Goal: Transaction & Acquisition: Purchase product/service

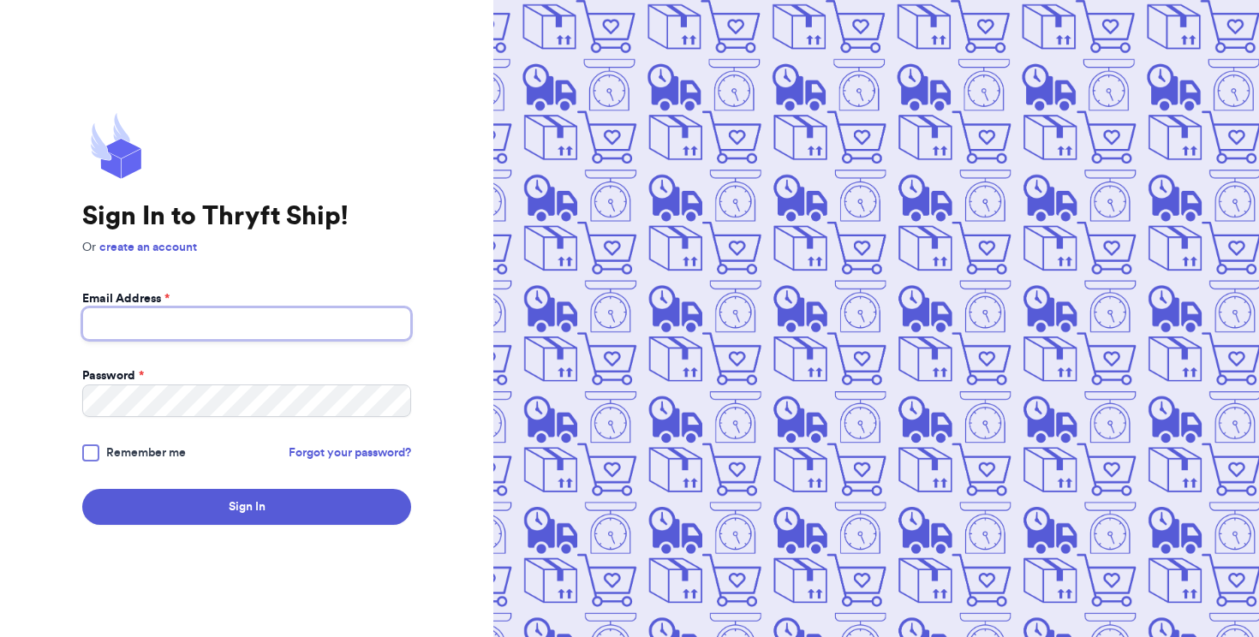
type input "[EMAIL_ADDRESS][DOMAIN_NAME]"
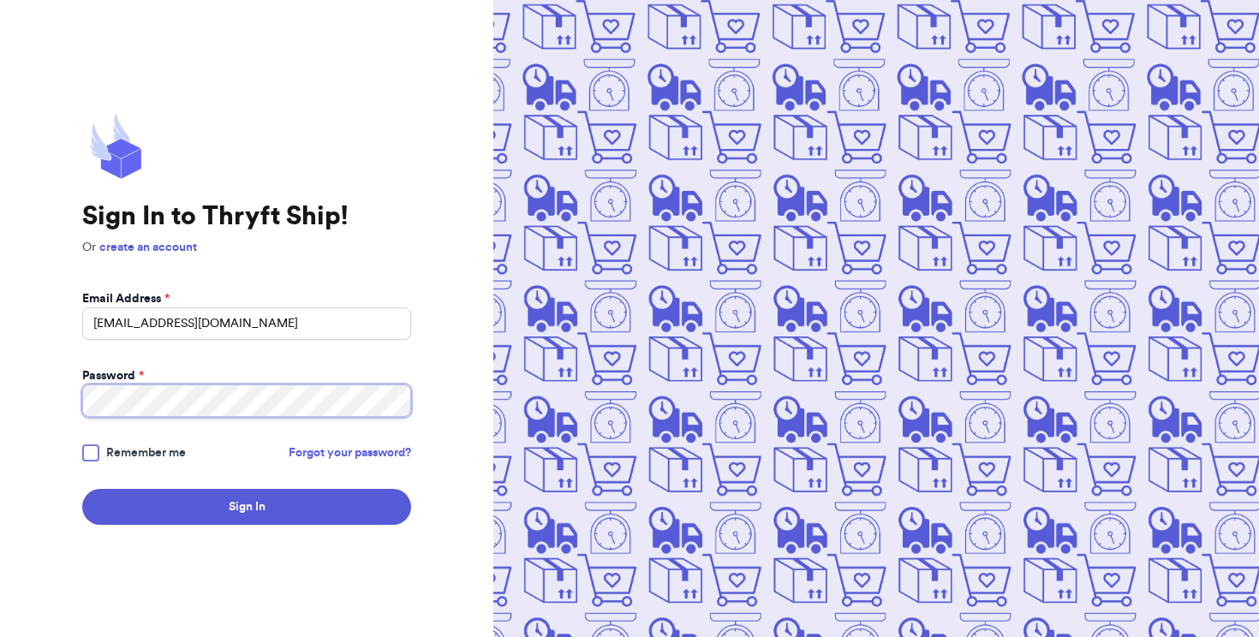
click at [247, 507] on button "Sign In" at bounding box center [246, 507] width 329 height 36
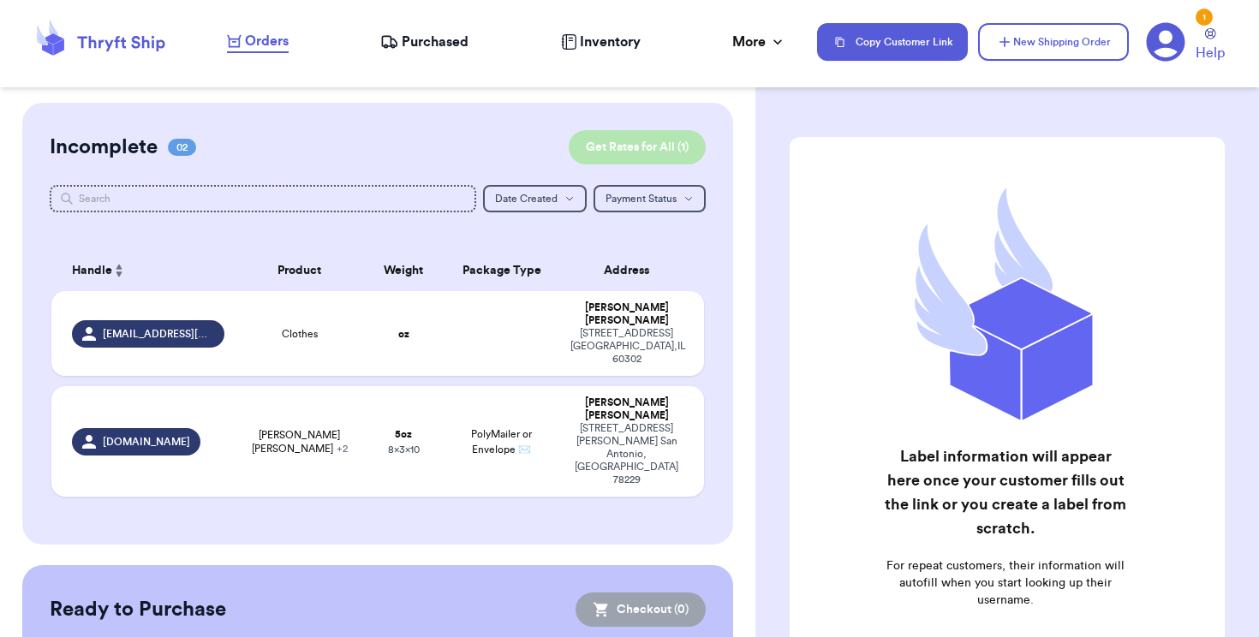
scroll to position [0, 22]
click at [606, 204] on span "Payment Status" at bounding box center [641, 199] width 71 height 10
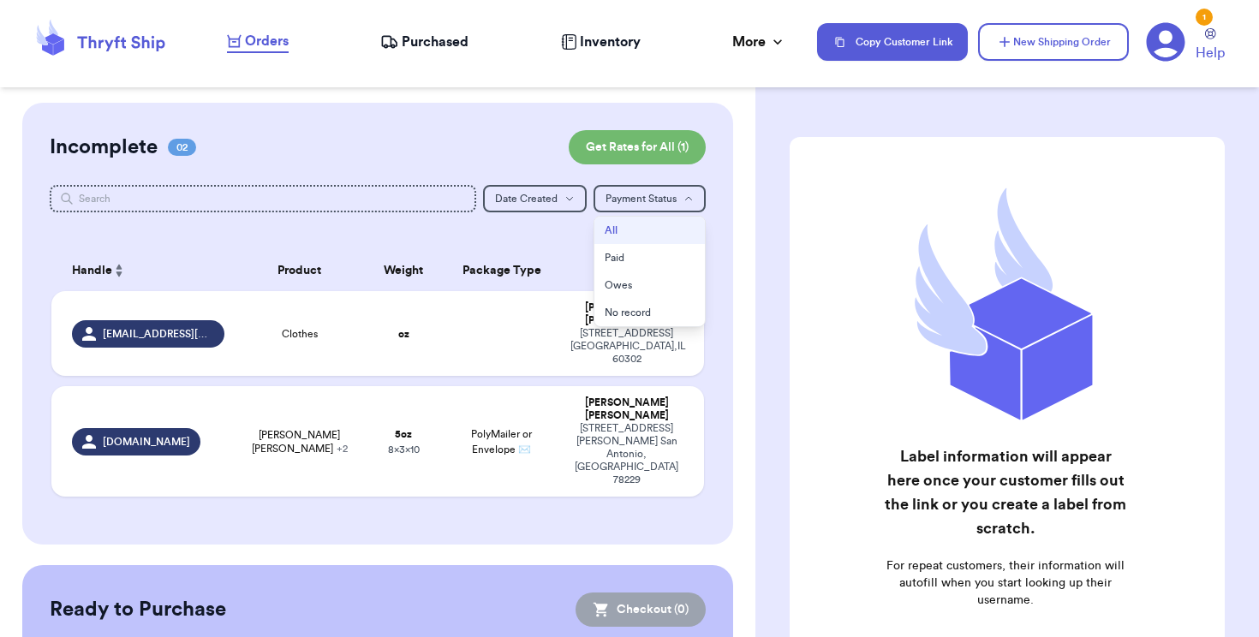
click at [397, 248] on div "Customer Link New Order Incomplete 02 Get Rates for All ( 1 ) Get Rates for All…" at bounding box center [629, 318] width 1259 height 637
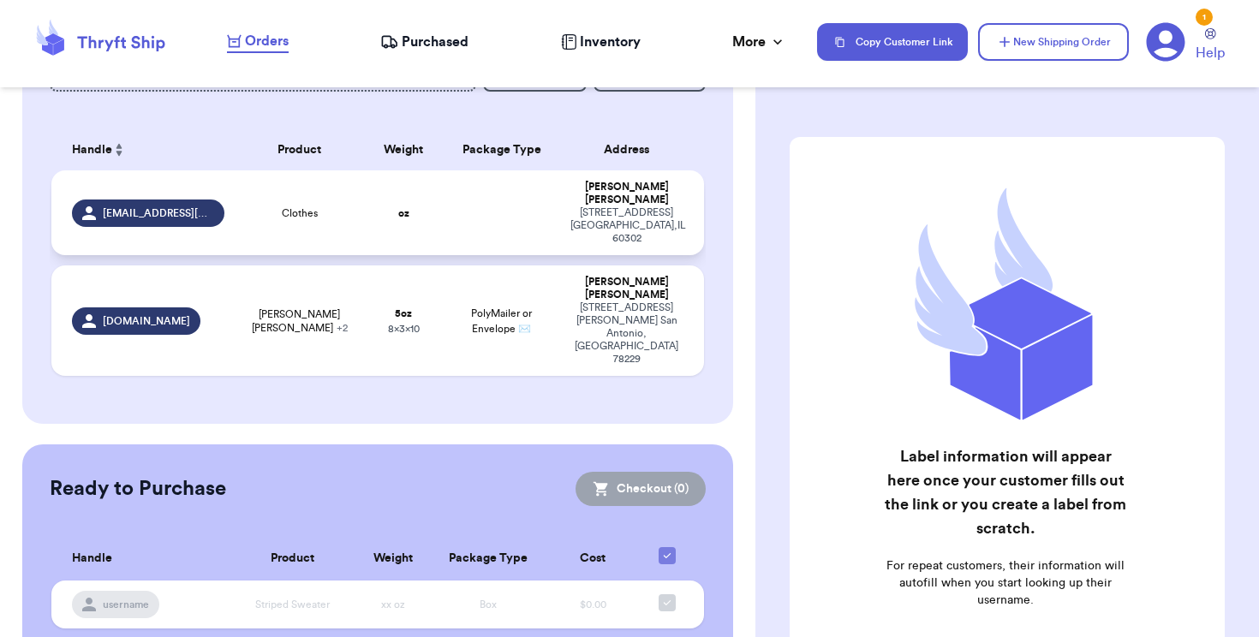
scroll to position [0, 8]
click at [443, 255] on td at bounding box center [501, 212] width 117 height 85
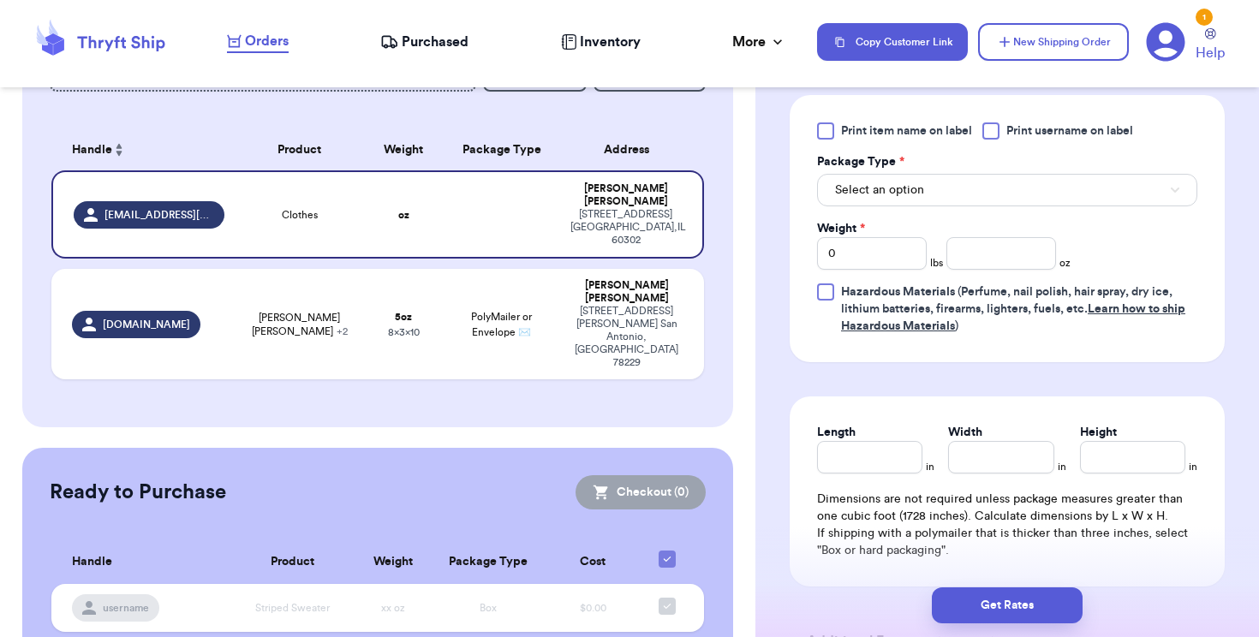
scroll to position [763, 0]
click at [955, 186] on button "Select an option" at bounding box center [1007, 190] width 380 height 33
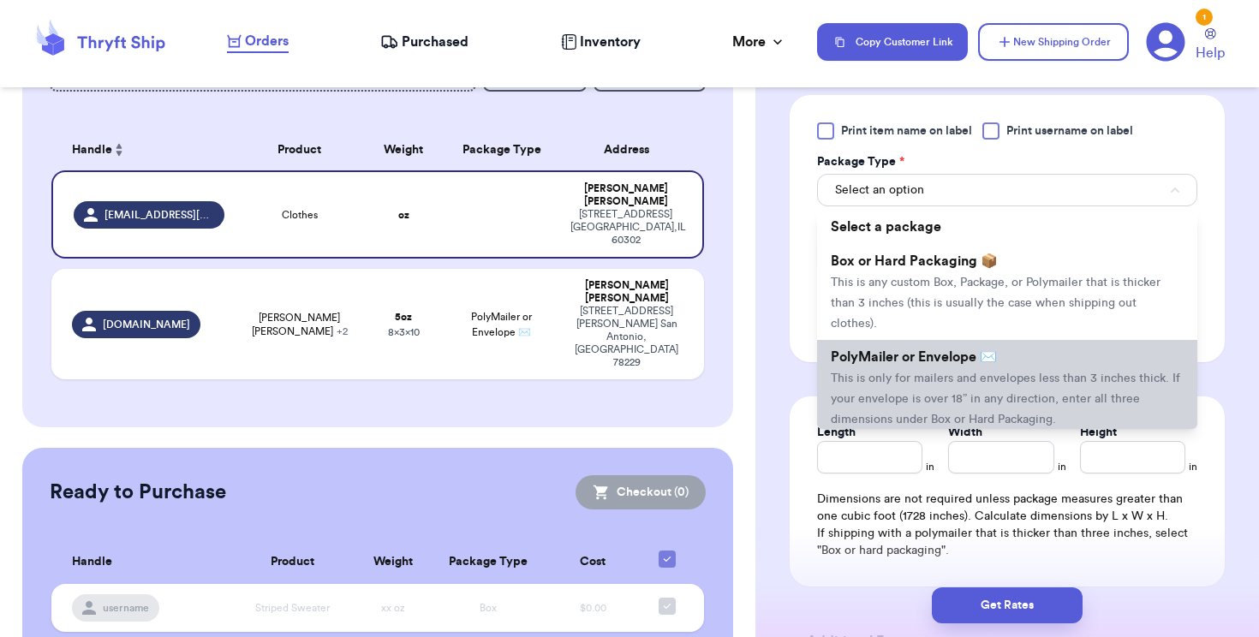
click at [940, 380] on span "This is only for mailers and envelopes less than 3 inches thick. If your envelo…" at bounding box center [1005, 399] width 349 height 53
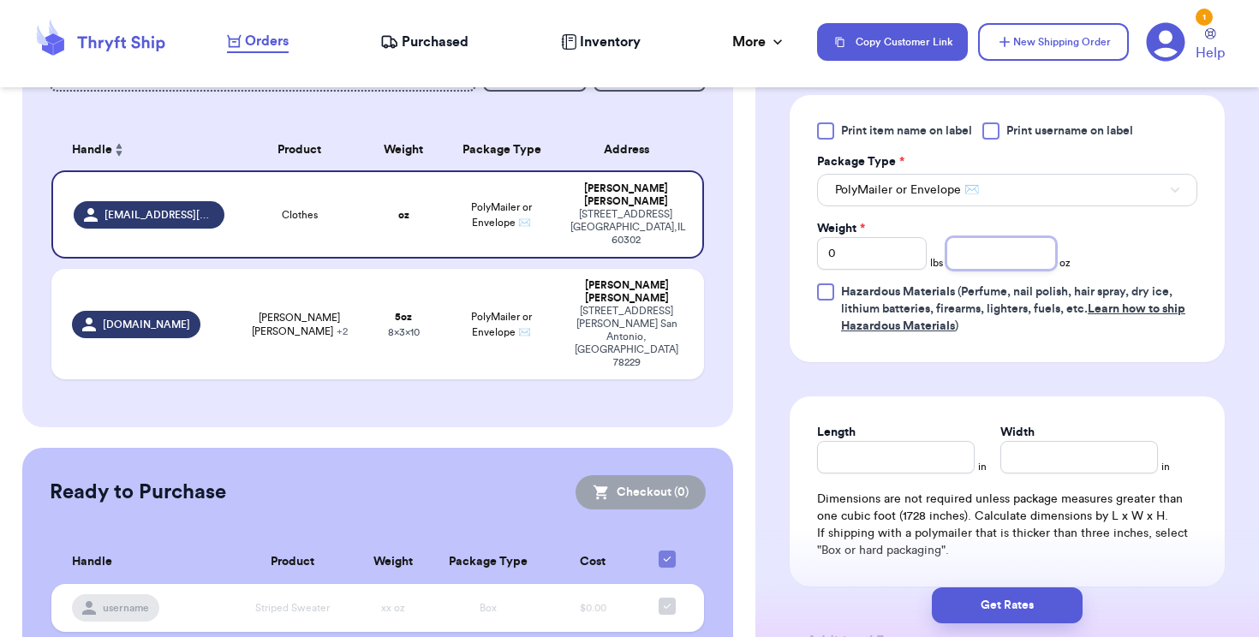
click at [978, 257] on input "number" at bounding box center [1002, 253] width 110 height 33
type input "6"
click at [919, 464] on input "Length" at bounding box center [896, 457] width 158 height 33
type input "10"
click at [1062, 480] on div "Length * 10 in Width * in Dimensions are not required unless package measures g…" at bounding box center [1007, 492] width 435 height 190
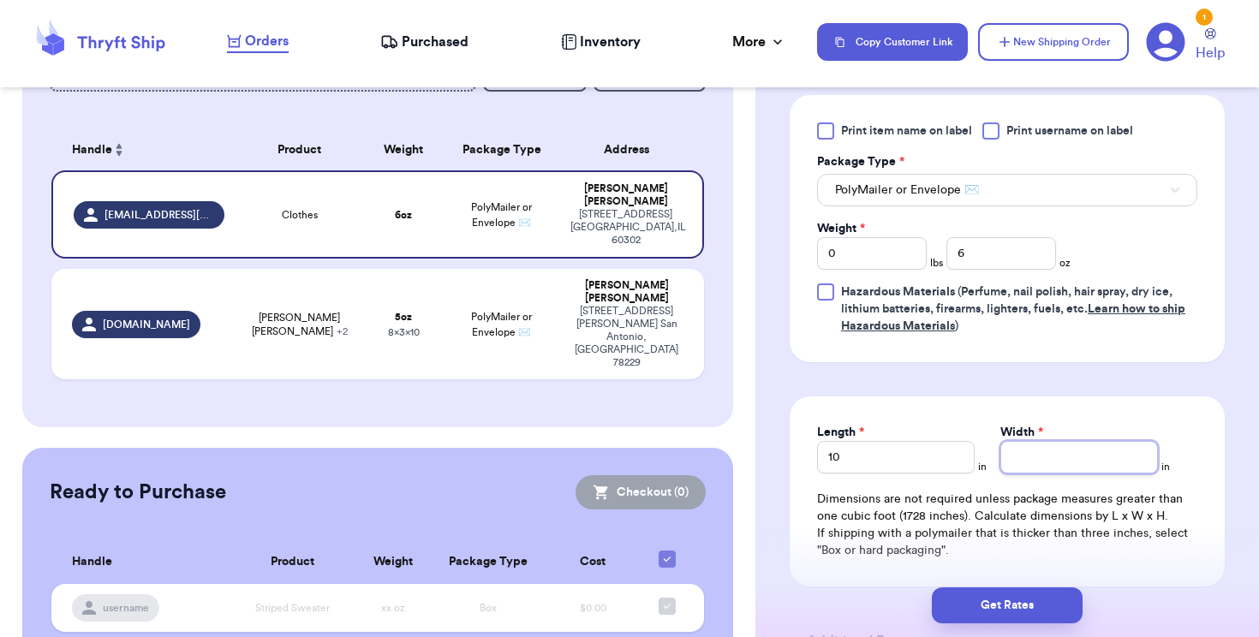
click at [1066, 468] on input "Width *" at bounding box center [1080, 457] width 158 height 33
type input "8"
click at [1019, 599] on button "Get Rates" at bounding box center [1007, 606] width 151 height 36
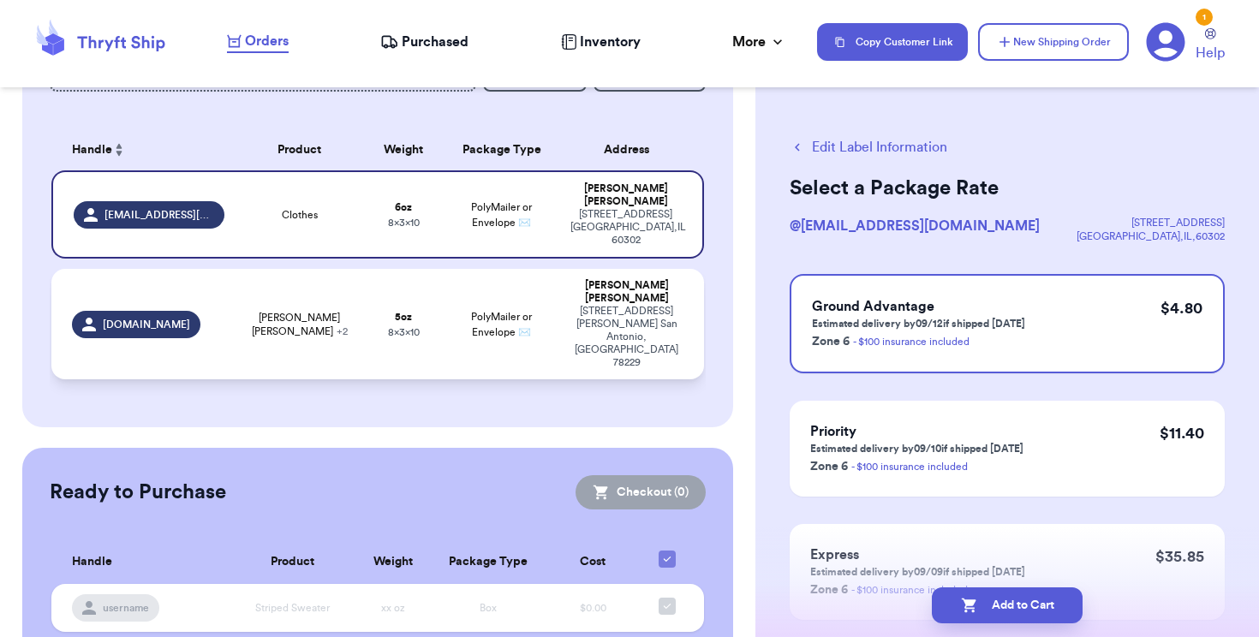
click at [395, 322] on strong "5 oz" at bounding box center [403, 317] width 17 height 10
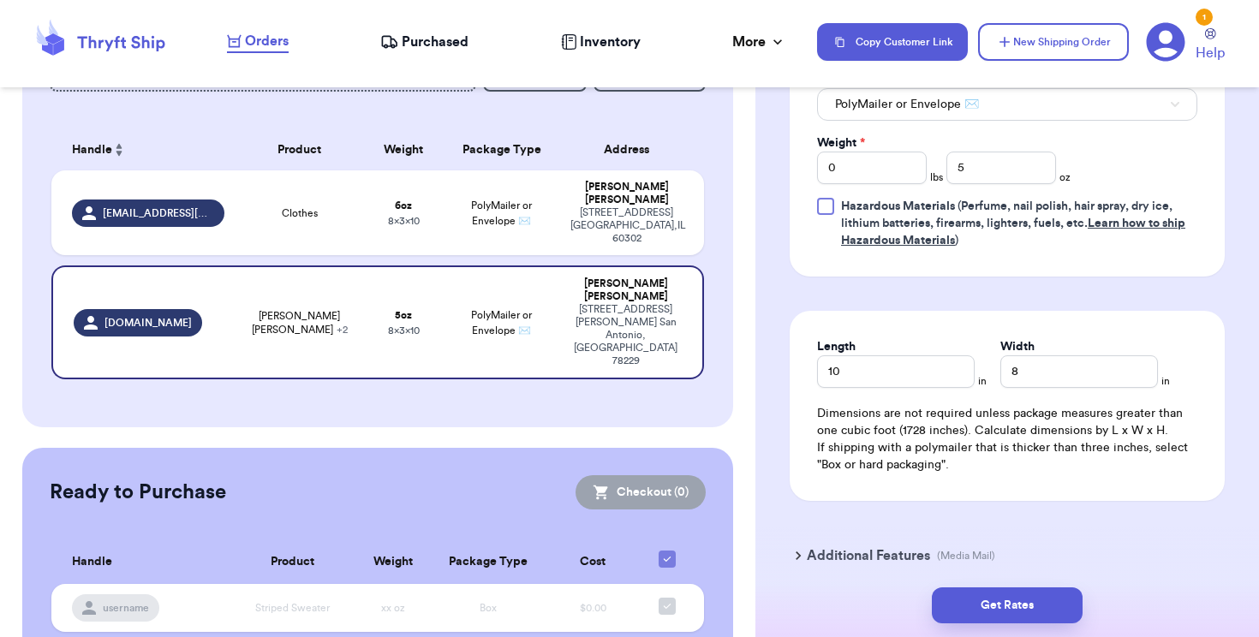
scroll to position [989, 0]
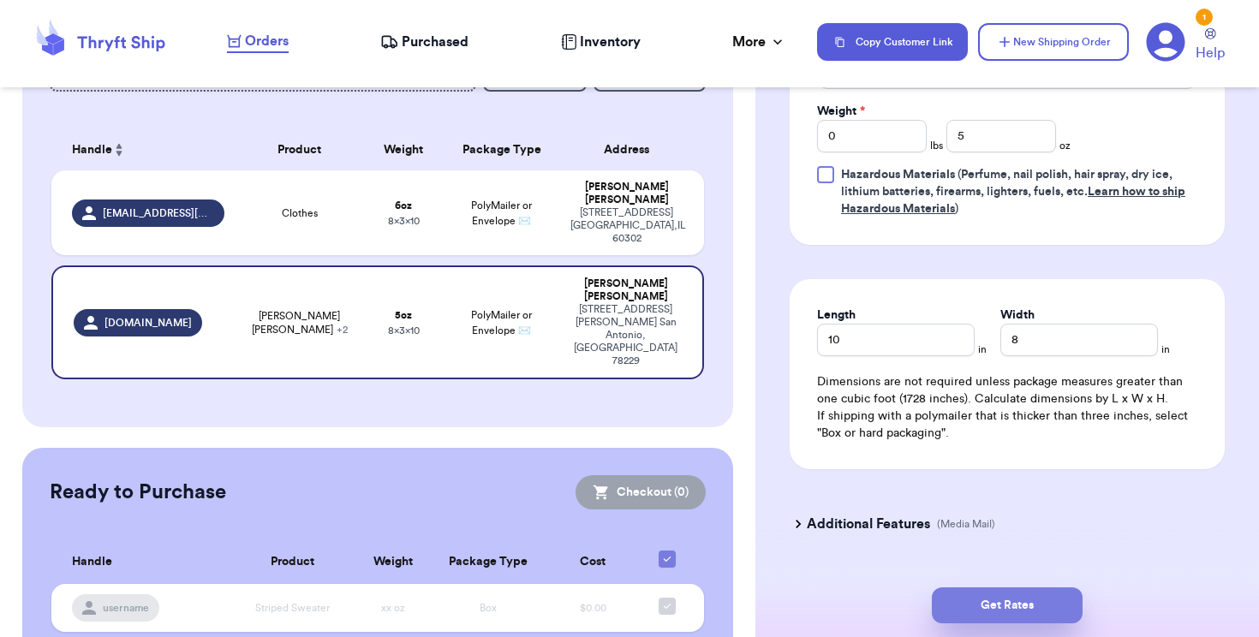
click at [989, 588] on button "Get Rates" at bounding box center [1007, 606] width 151 height 36
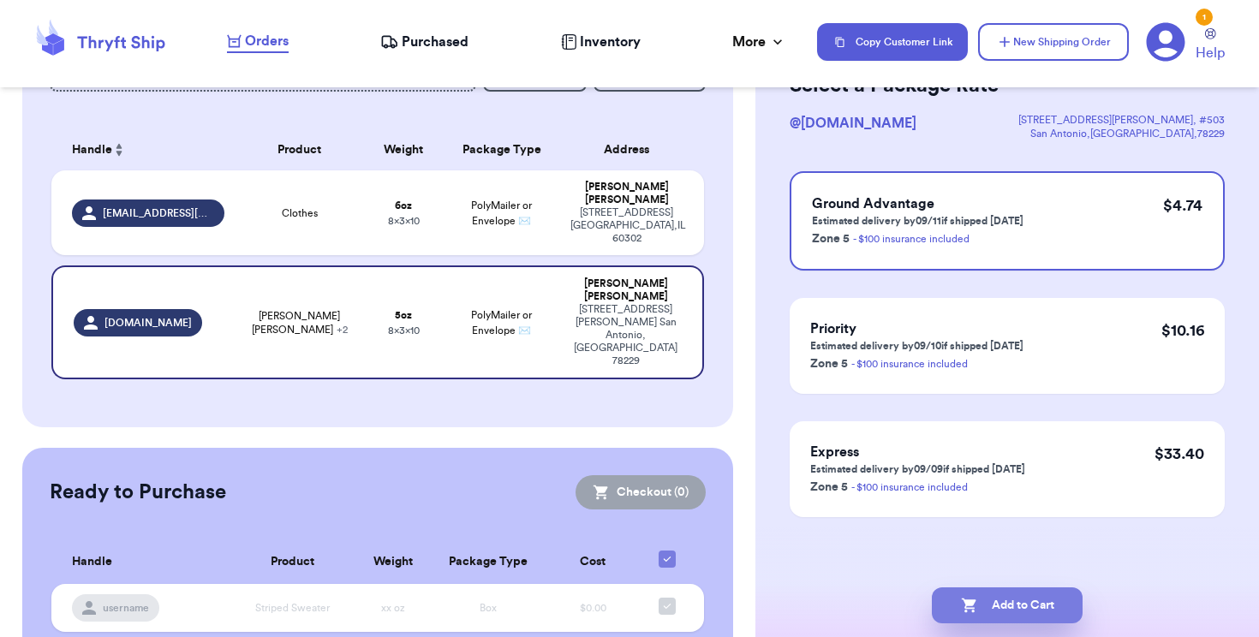
scroll to position [0, 0]
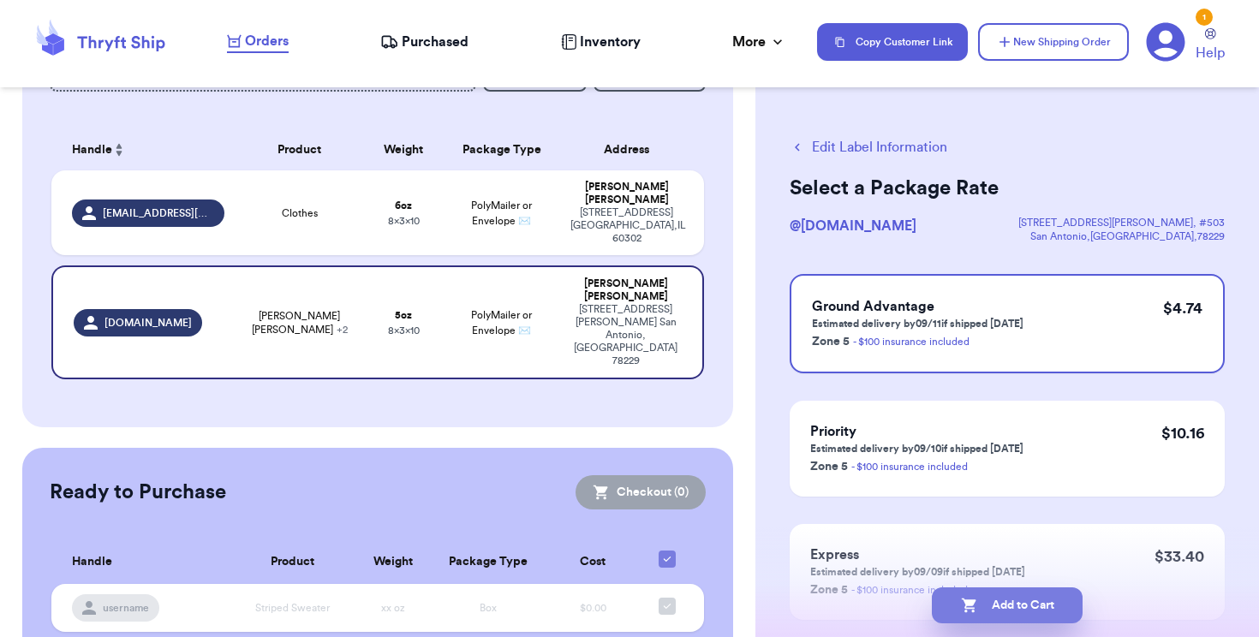
click at [1000, 616] on button "Add to Cart" at bounding box center [1007, 606] width 151 height 36
checkbox input "true"
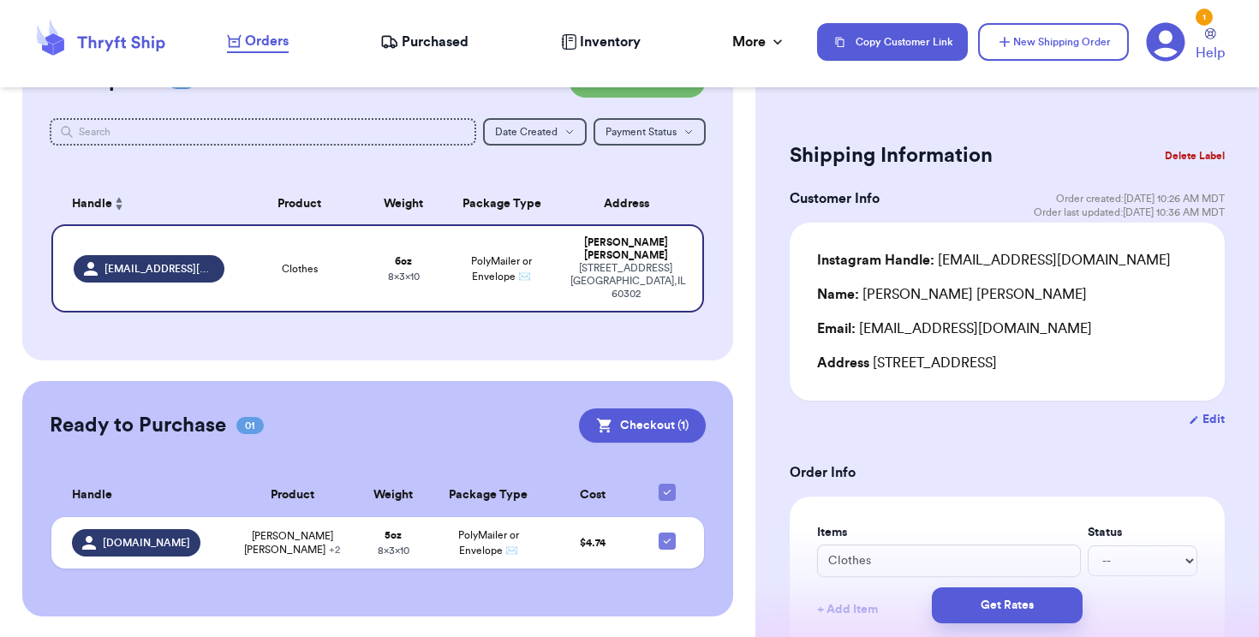
click at [1209, 24] on div "1" at bounding box center [1204, 17] width 17 height 17
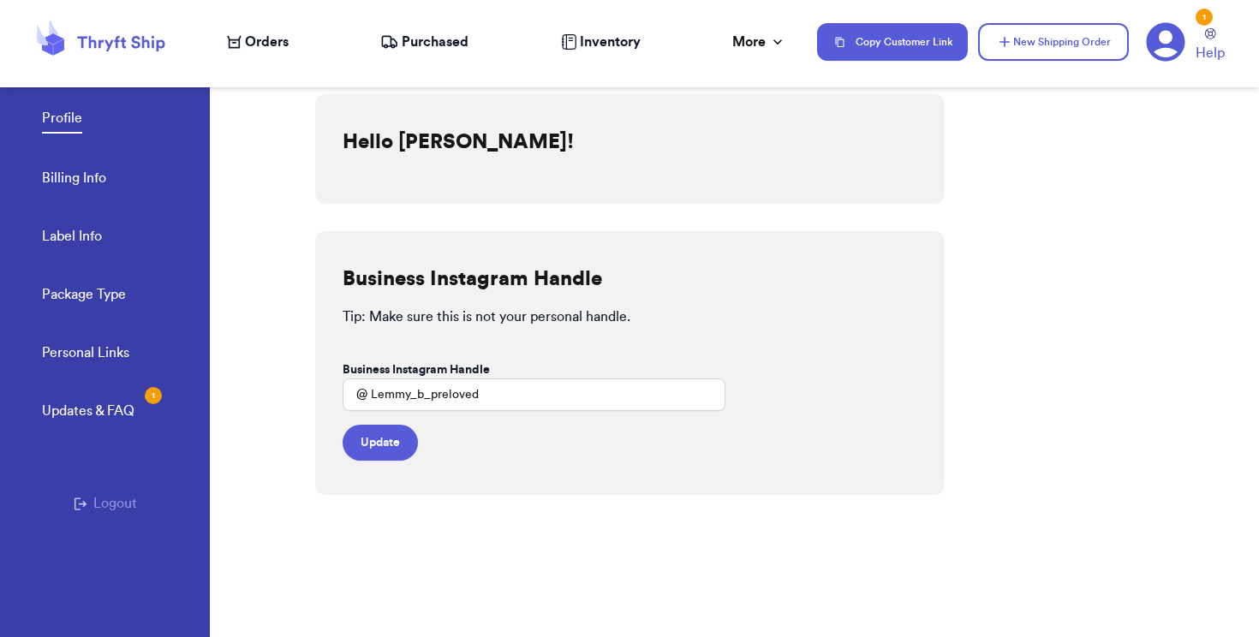
click at [1202, 15] on div "1" at bounding box center [1204, 17] width 17 height 17
click at [1205, 18] on div "1" at bounding box center [1204, 17] width 17 height 17
click at [1212, 38] on icon at bounding box center [1210, 33] width 11 height 11
click at [1165, 45] on icon at bounding box center [1166, 42] width 39 height 39
click at [732, 45] on div "Orders Purchased Inventory More Stats Completed Orders" at bounding box center [513, 42] width 573 height 21
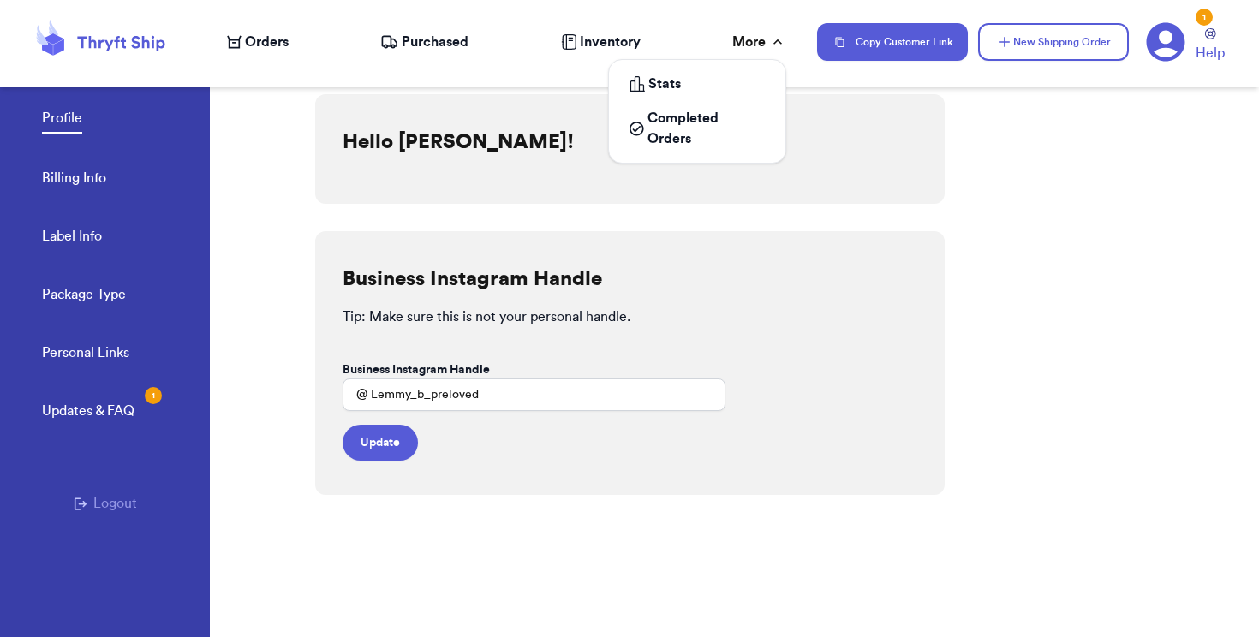
click at [745, 45] on div "More" at bounding box center [759, 42] width 54 height 21
click at [1168, 44] on icon at bounding box center [1166, 42] width 39 height 39
click at [1205, 10] on div "1" at bounding box center [1204, 17] width 17 height 17
click at [1199, 15] on div "1" at bounding box center [1204, 17] width 17 height 17
click at [116, 46] on icon at bounding box center [120, 43] width 87 height 15
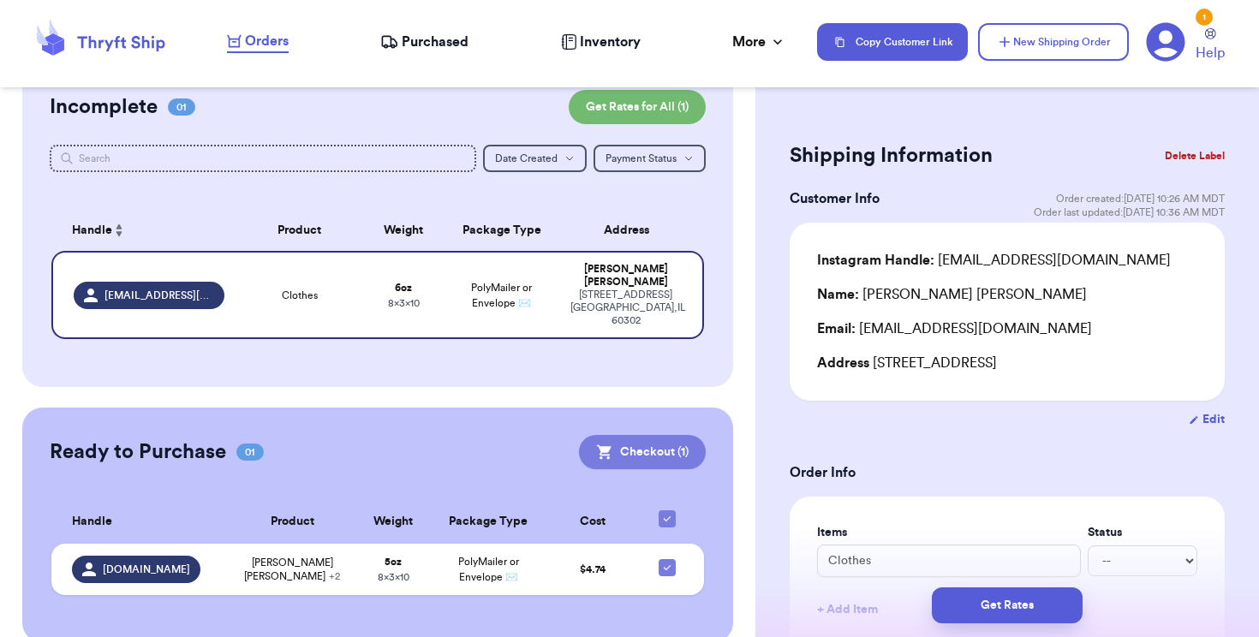
click at [664, 435] on button "Checkout ( 1 )" at bounding box center [642, 452] width 127 height 34
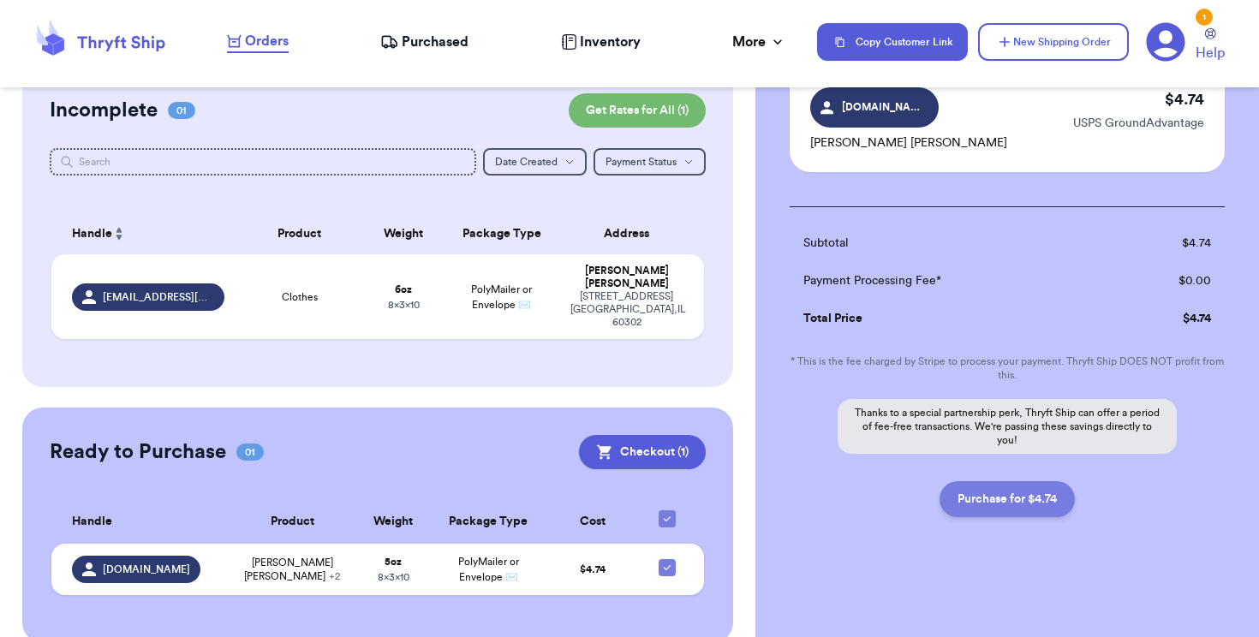
scroll to position [146, 0]
click at [999, 501] on button "Purchase for $4.74" at bounding box center [1007, 499] width 135 height 36
checkbox input "false"
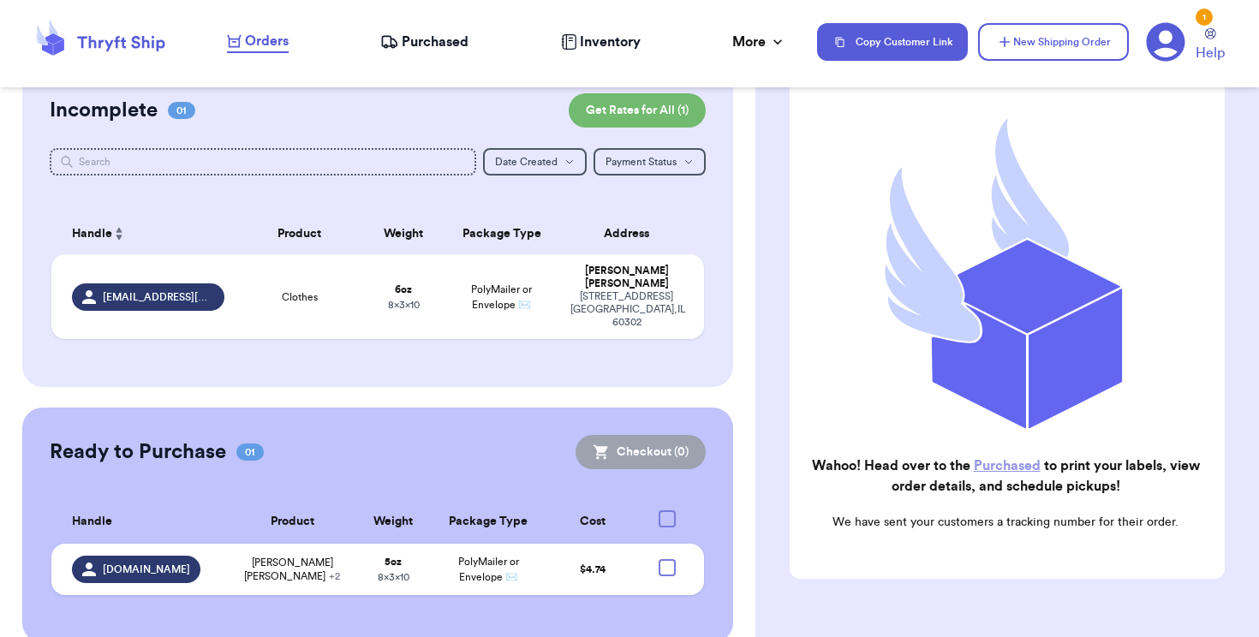
checkbox input "true"
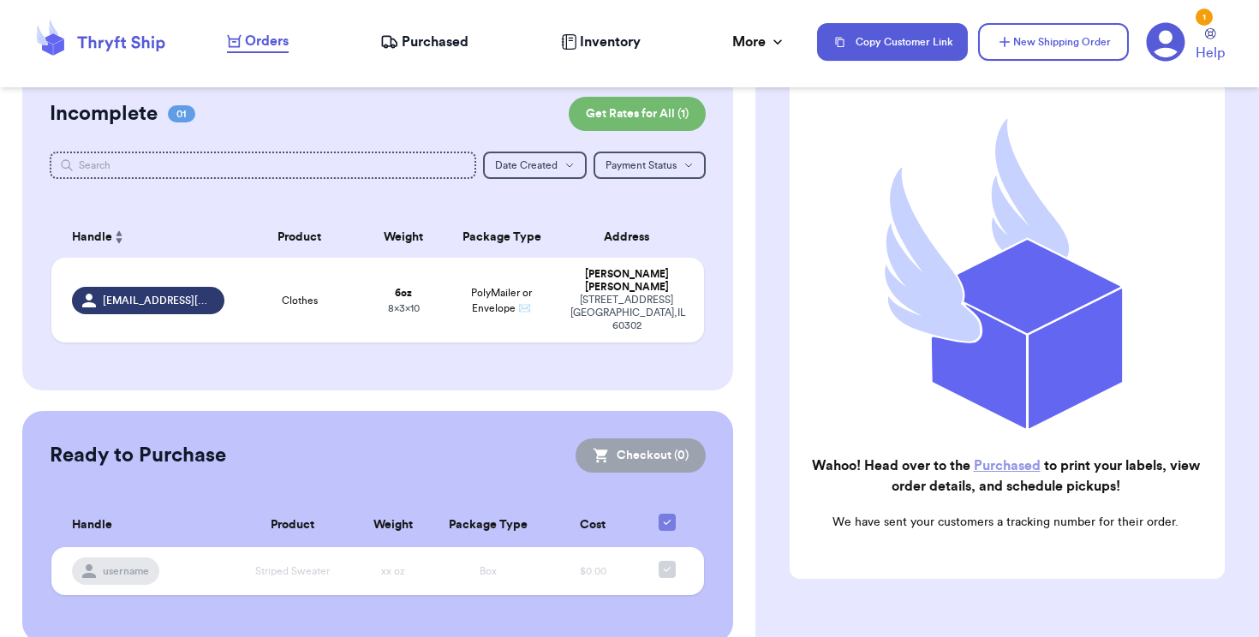
click at [427, 26] on nav "Orders Purchased Inventory More Stats Completed Orders Copy Customer Link New S…" at bounding box center [734, 42] width 1049 height 57
click at [433, 43] on span "Purchased" at bounding box center [435, 42] width 67 height 21
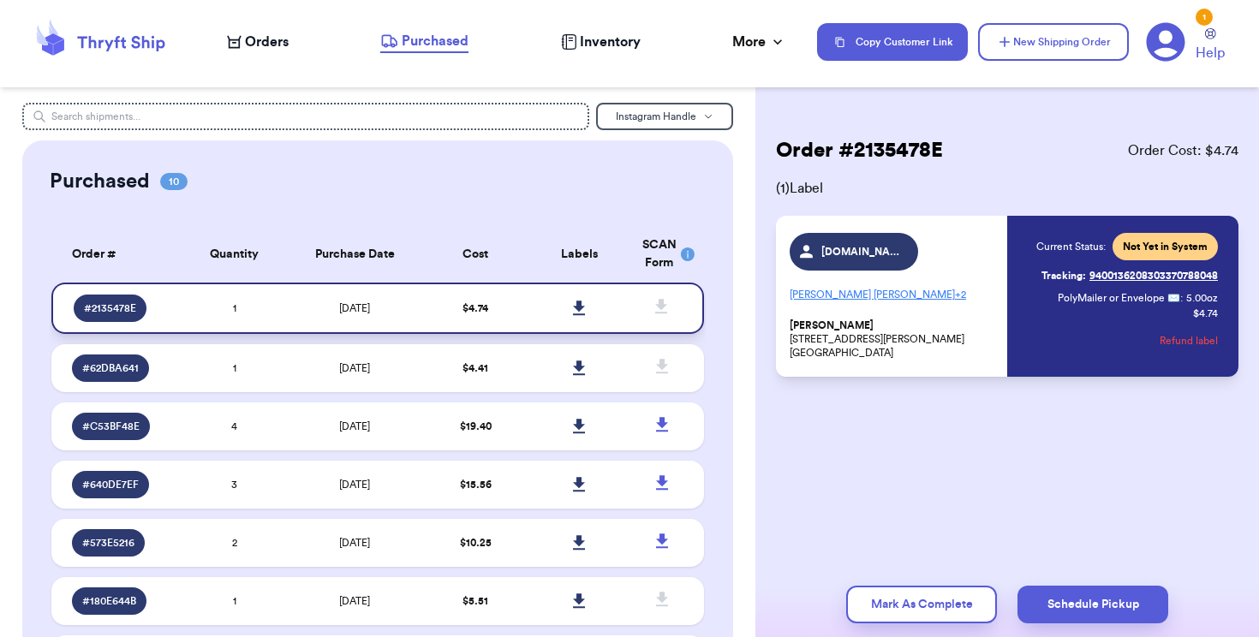
click at [576, 316] on icon at bounding box center [579, 308] width 13 height 15
click at [576, 315] on icon at bounding box center [579, 308] width 12 height 15
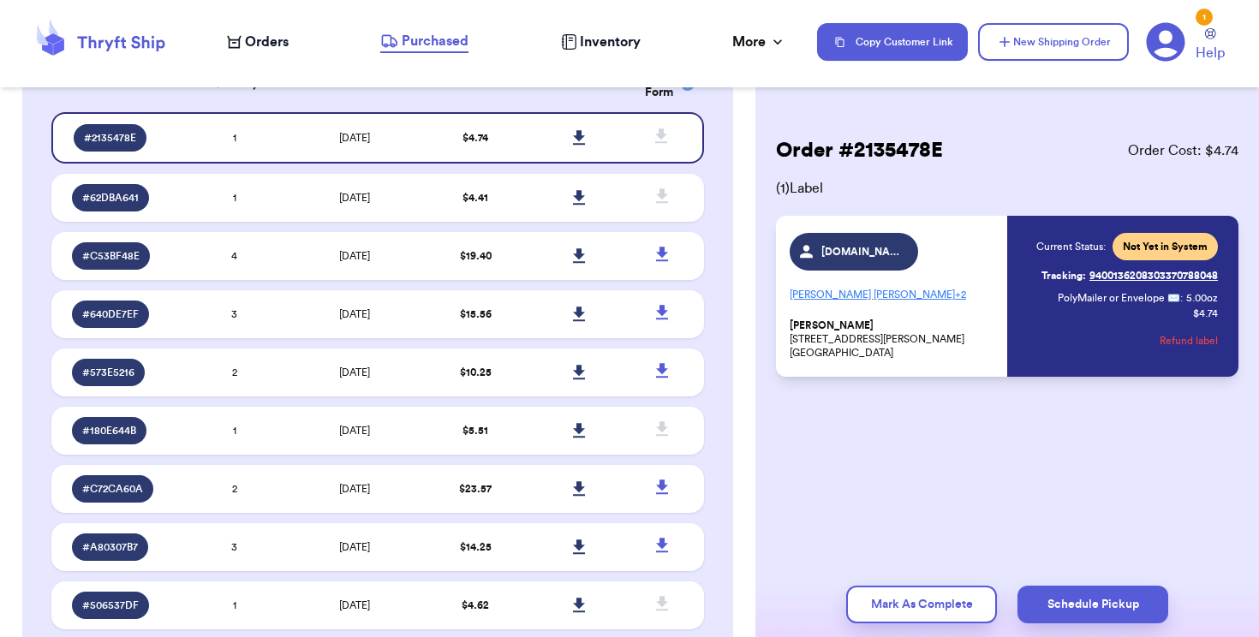
scroll to position [254, 0]
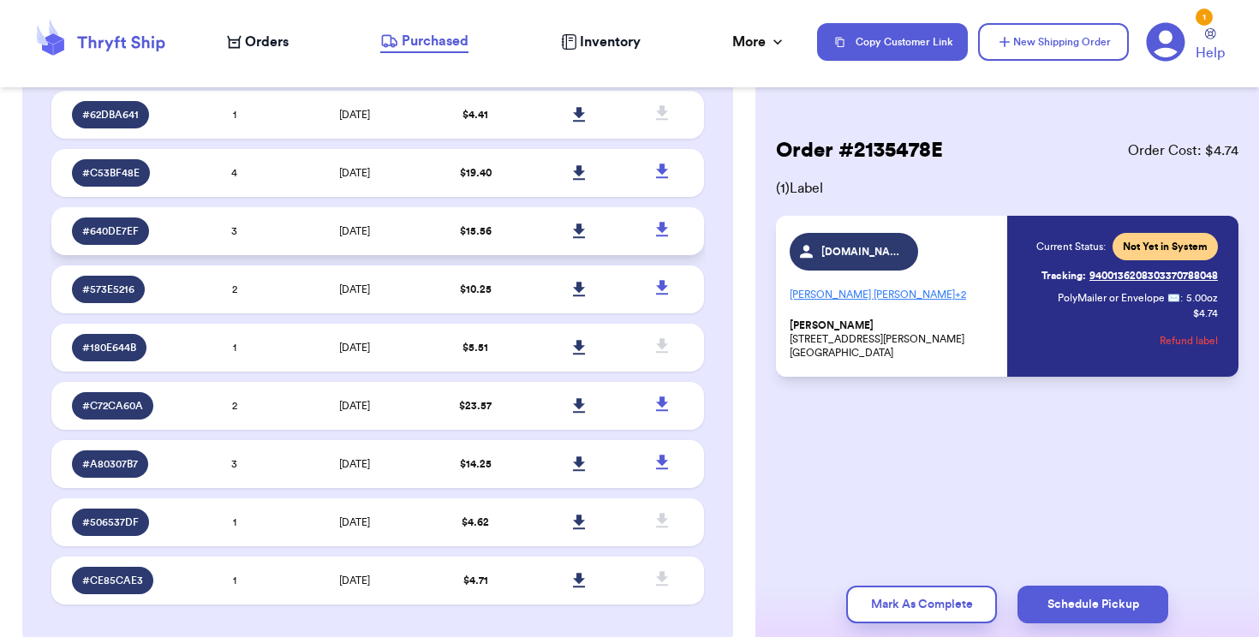
click at [370, 236] on span "[DATE]" at bounding box center [354, 231] width 31 height 10
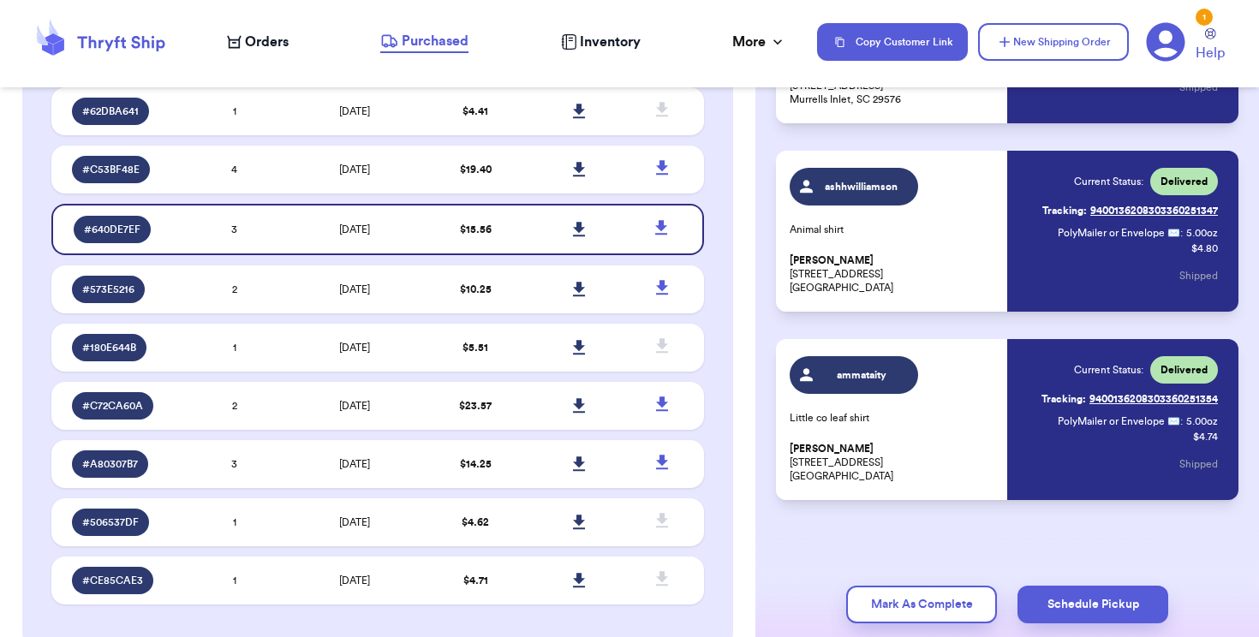
scroll to position [0, 0]
click at [419, 314] on td "[DATE]" at bounding box center [354, 290] width 137 height 48
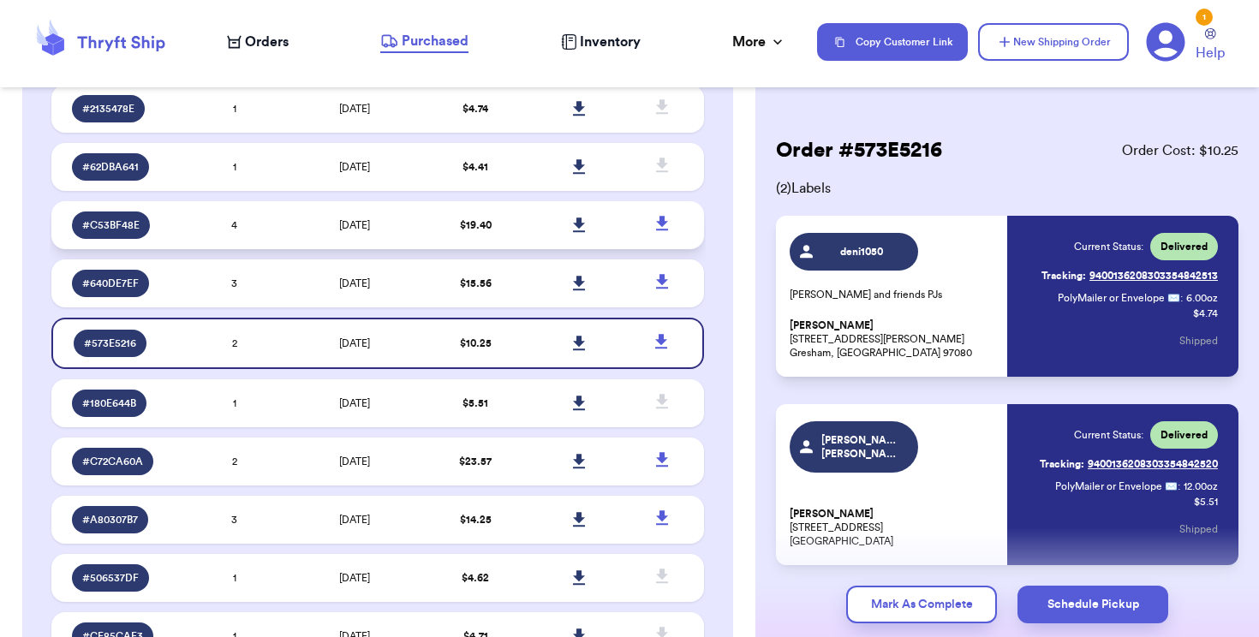
scroll to position [199, 0]
click at [379, 224] on td "[DATE]" at bounding box center [354, 224] width 137 height 48
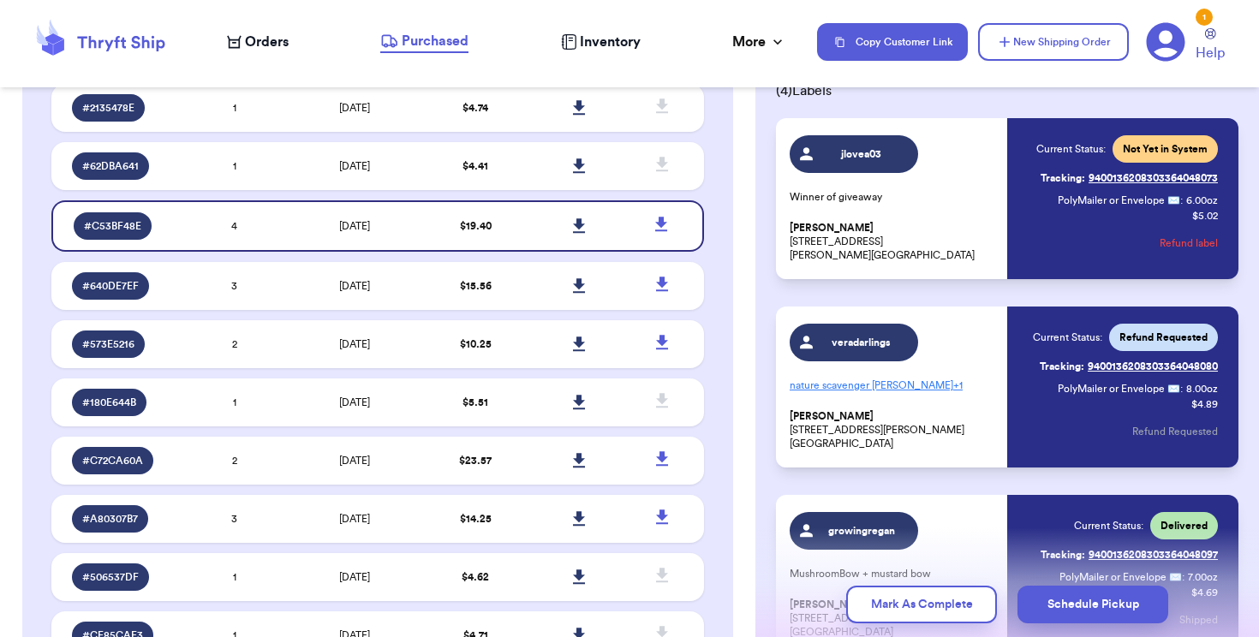
scroll to position [162, 0]
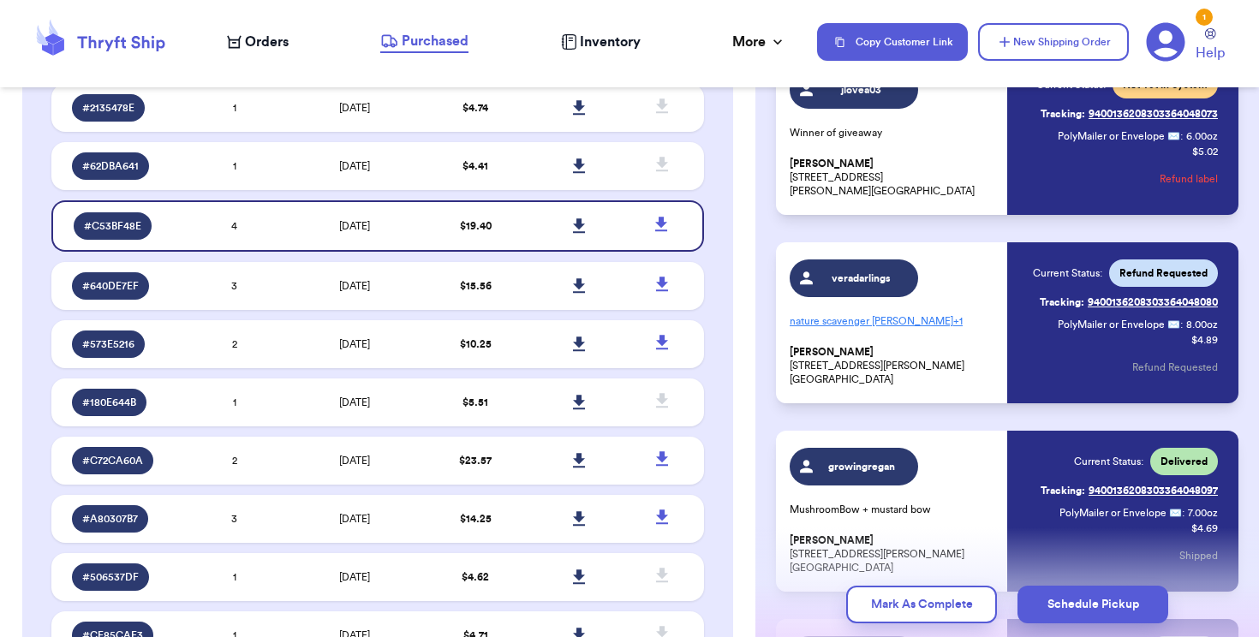
click at [877, 280] on span "veradarlings" at bounding box center [861, 279] width 81 height 14
click at [1036, 329] on div "Current Status: Refund Requested Tracking: 9400136208303364048080 PolyMailer or…" at bounding box center [1125, 323] width 185 height 127
click at [989, 330] on p "nature scavenger [PERSON_NAME] + 1" at bounding box center [893, 321] width 207 height 27
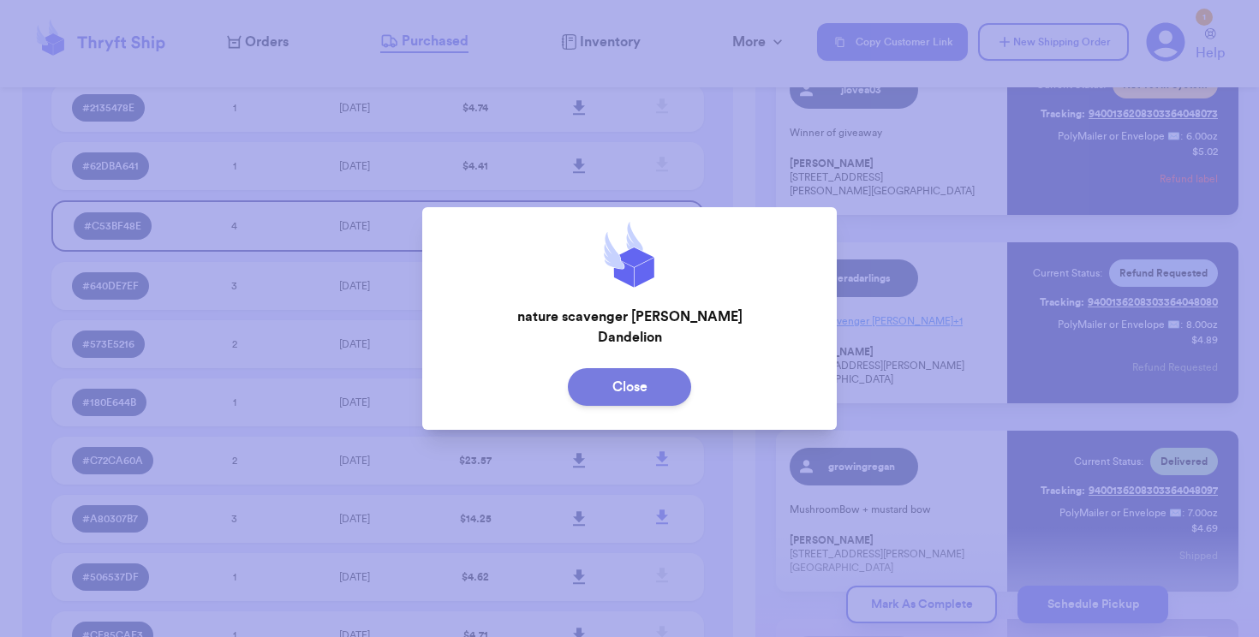
click at [663, 390] on button "Close" at bounding box center [629, 387] width 123 height 38
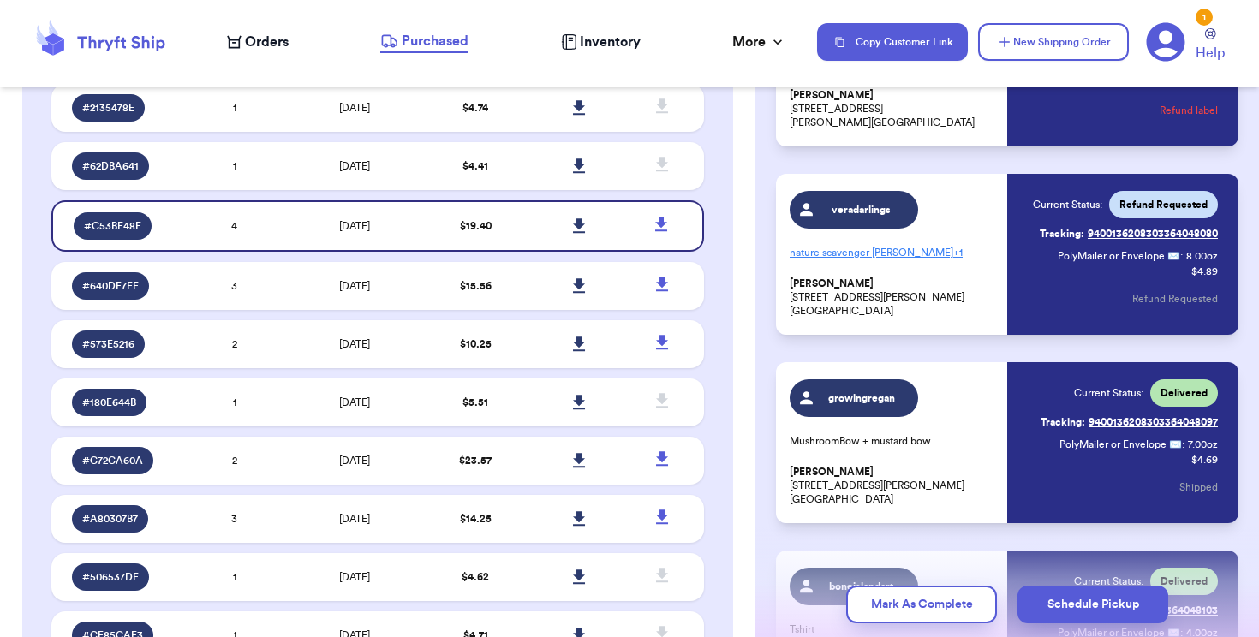
scroll to position [231, 0]
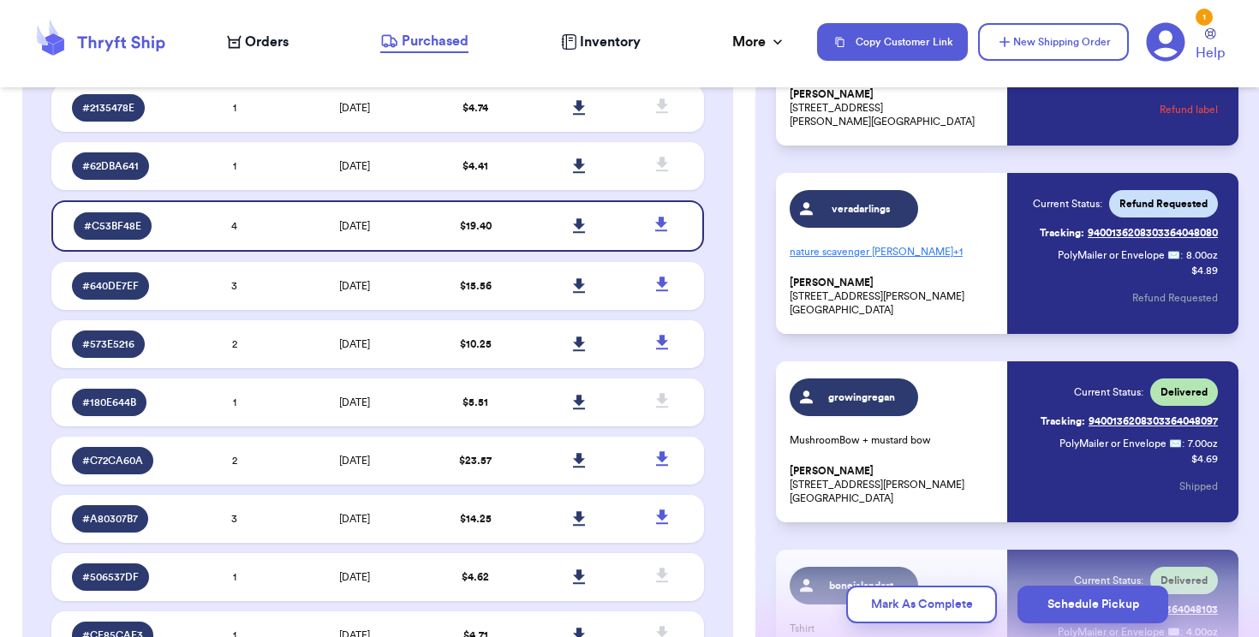
click at [1186, 254] on span "8.00 oz" at bounding box center [1202, 255] width 32 height 14
click at [1181, 197] on span "Refund Requested" at bounding box center [1164, 204] width 88 height 14
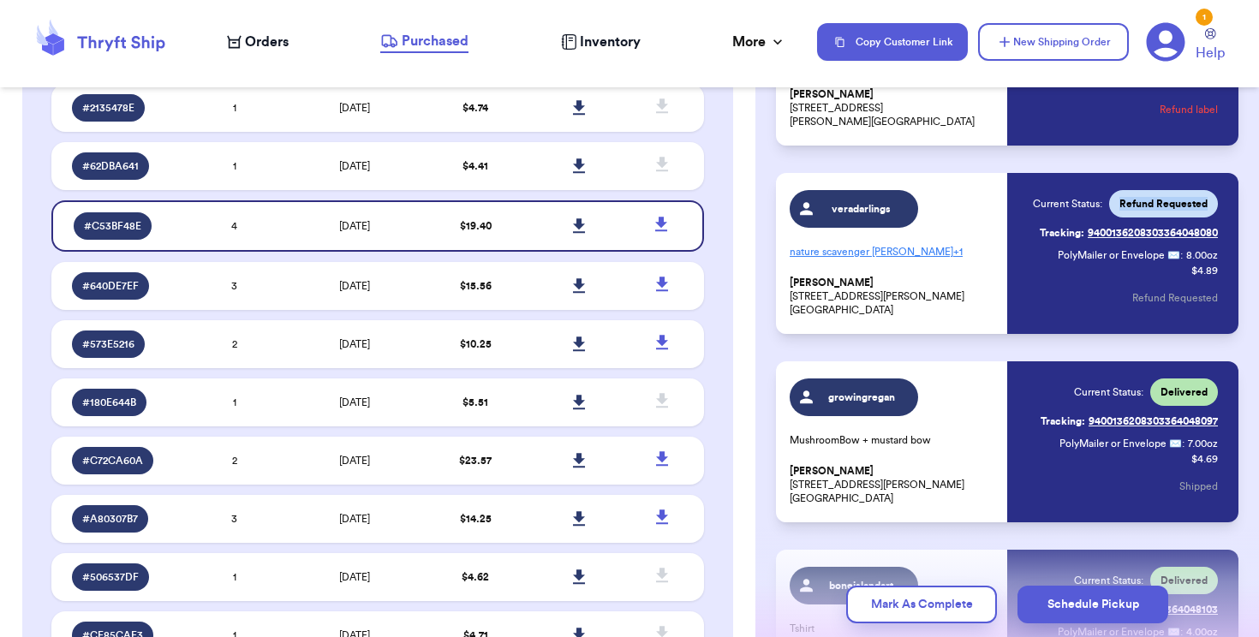
click at [1181, 197] on span "Refund Requested" at bounding box center [1164, 204] width 88 height 14
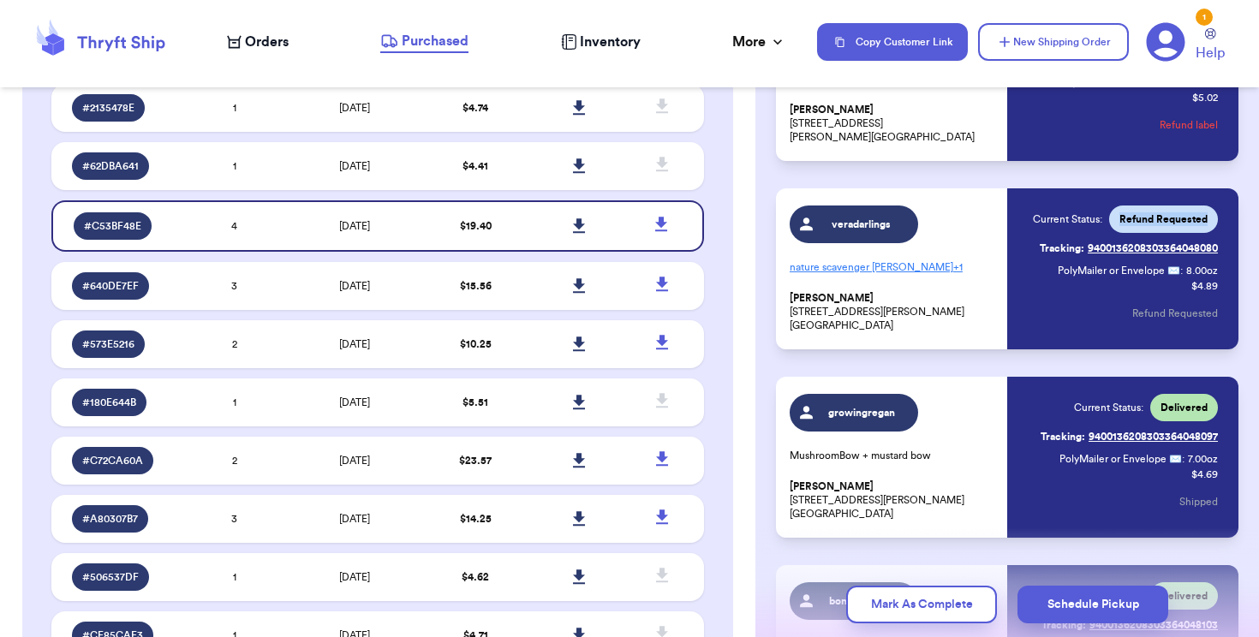
scroll to position [185, 0]
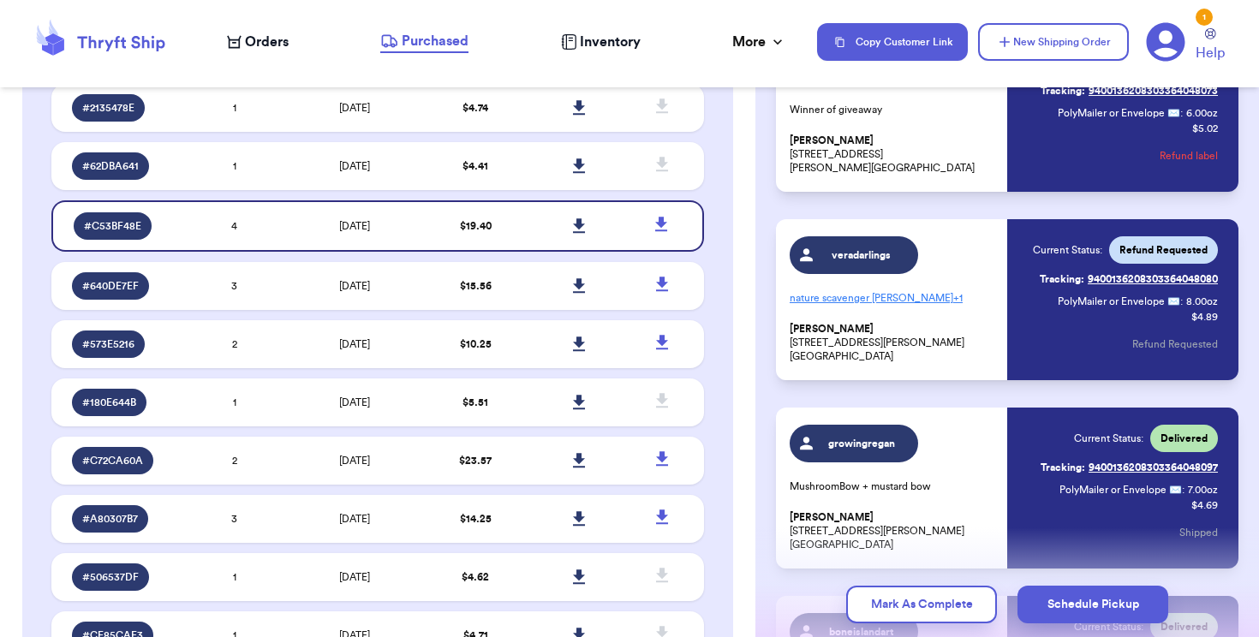
click at [928, 289] on p "nature scavenger [PERSON_NAME] + 1" at bounding box center [893, 297] width 207 height 27
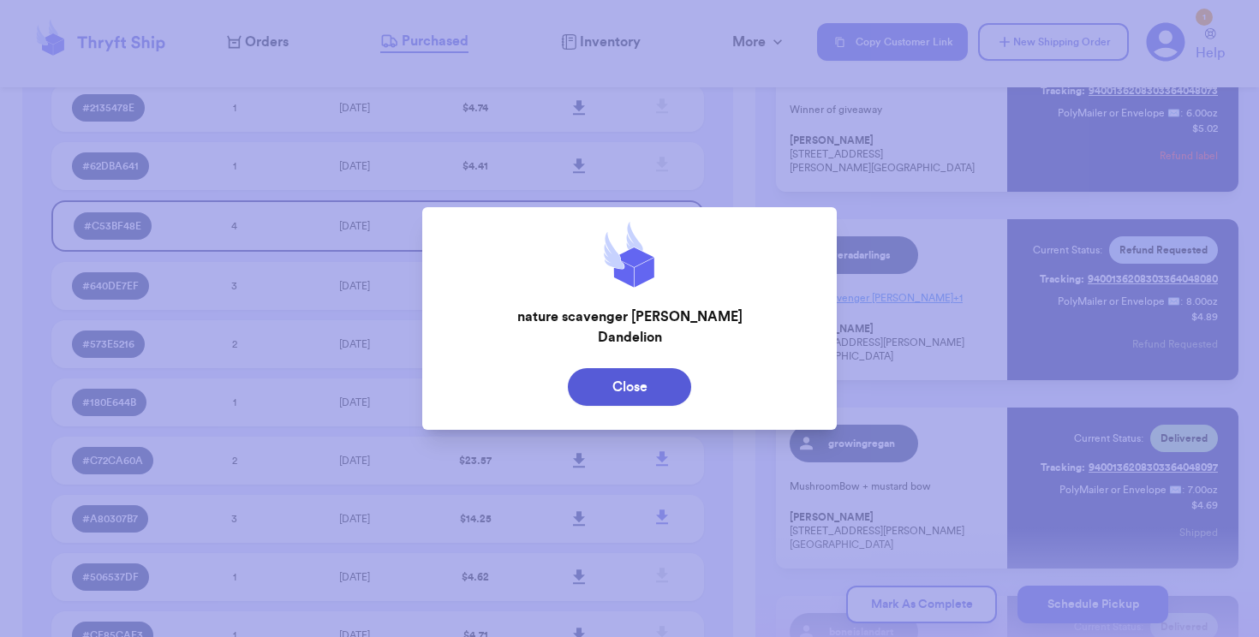
click at [707, 319] on p "nature scavenger [PERSON_NAME]" at bounding box center [630, 317] width 388 height 21
click at [642, 387] on button "Close" at bounding box center [629, 387] width 123 height 38
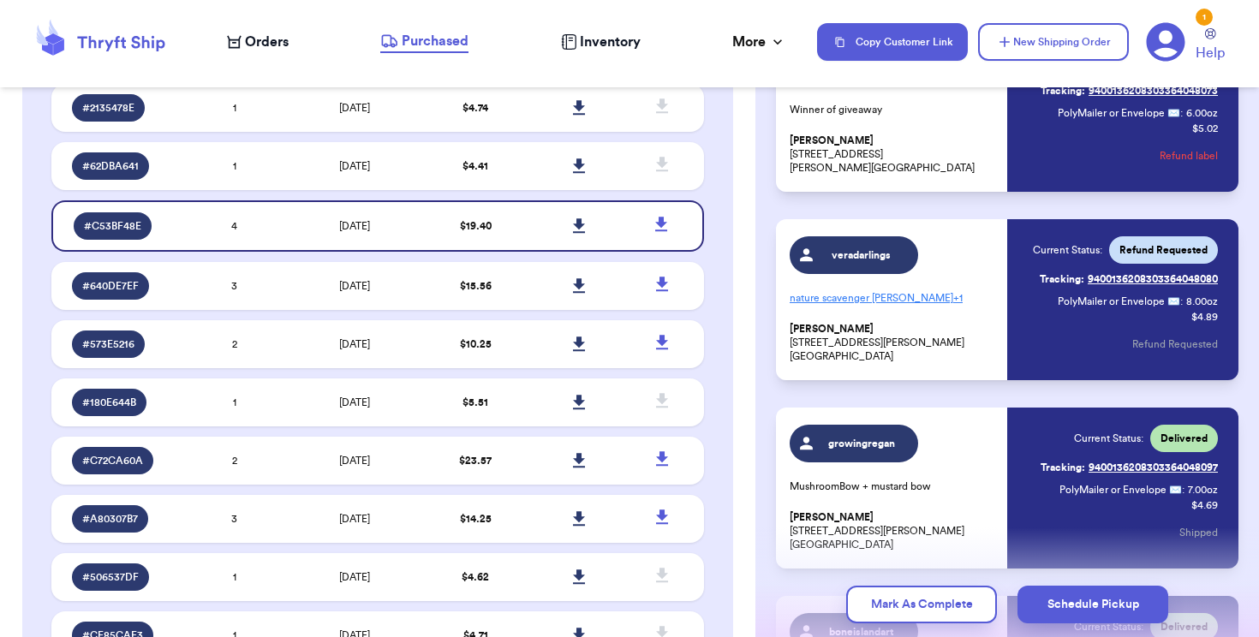
drag, startPoint x: 905, startPoint y: 359, endPoint x: 788, endPoint y: 331, distance: 119.9
click at [788, 331] on div "veradarlings nature scavenger [PERSON_NAME] + 1 [PERSON_NAME] [STREET_ADDRESS][…" at bounding box center [1007, 299] width 463 height 161
copy p "[PERSON_NAME] [STREET_ADDRESS][PERSON_NAME]"
click at [1047, 52] on button "New Shipping Order" at bounding box center [1053, 42] width 151 height 38
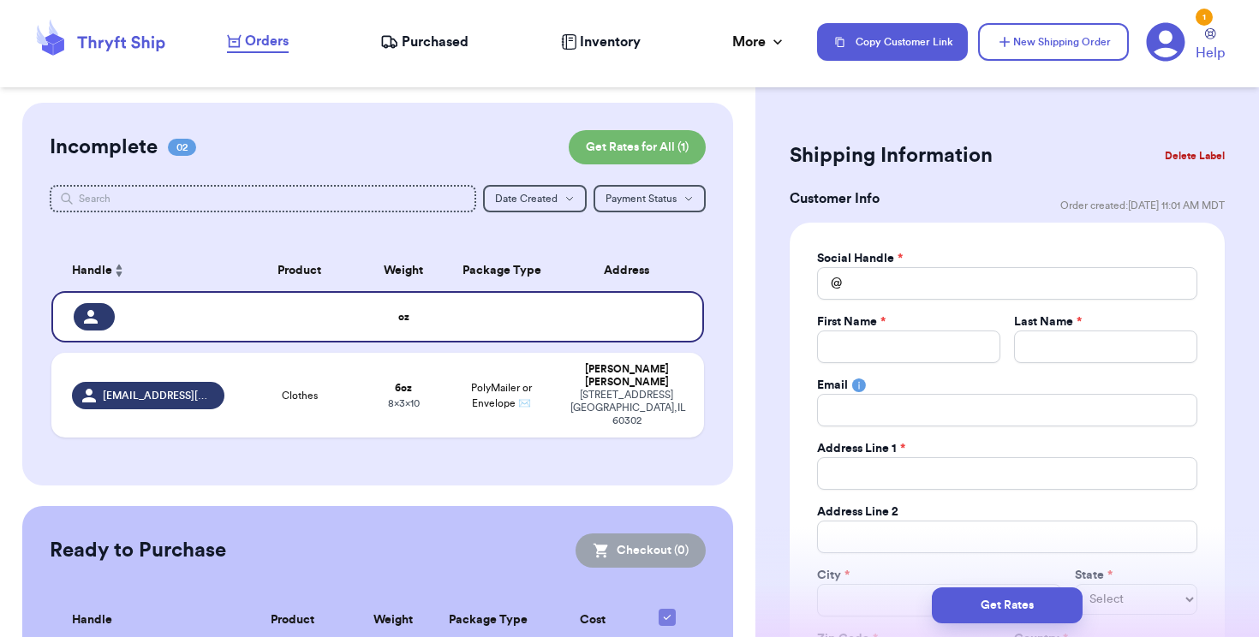
click at [393, 180] on div "Incomplete 02 Get Rates for All ( 1 ) Get Rates for All ( 1 ) Date Created Date…" at bounding box center [377, 294] width 710 height 383
click at [896, 278] on input "Total Amount Paid" at bounding box center [1007, 283] width 380 height 33
type input "v"
type input "ve"
type input "ver"
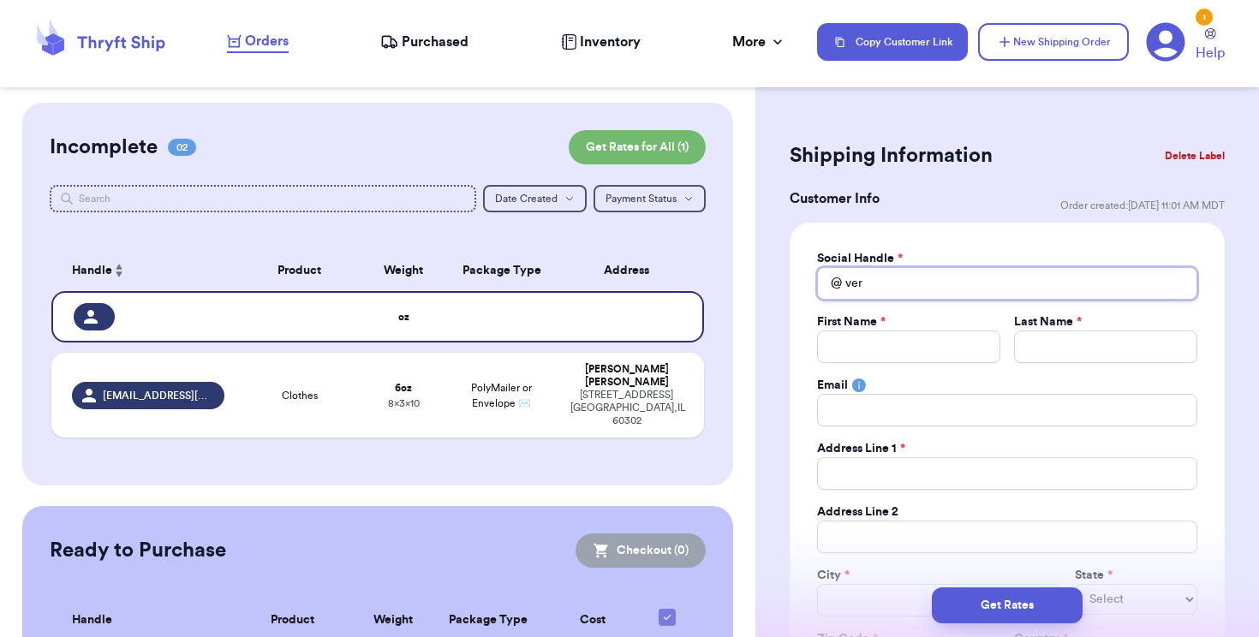
type input "[PERSON_NAME]"
type input "verad"
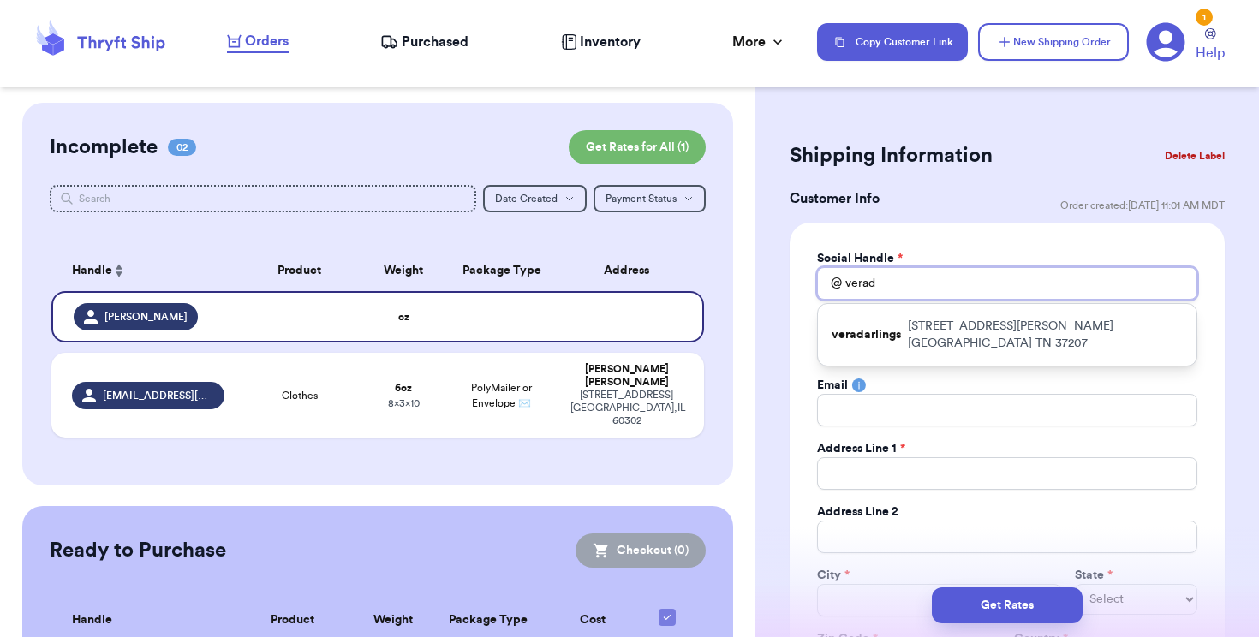
type input "verada"
type input "veradar"
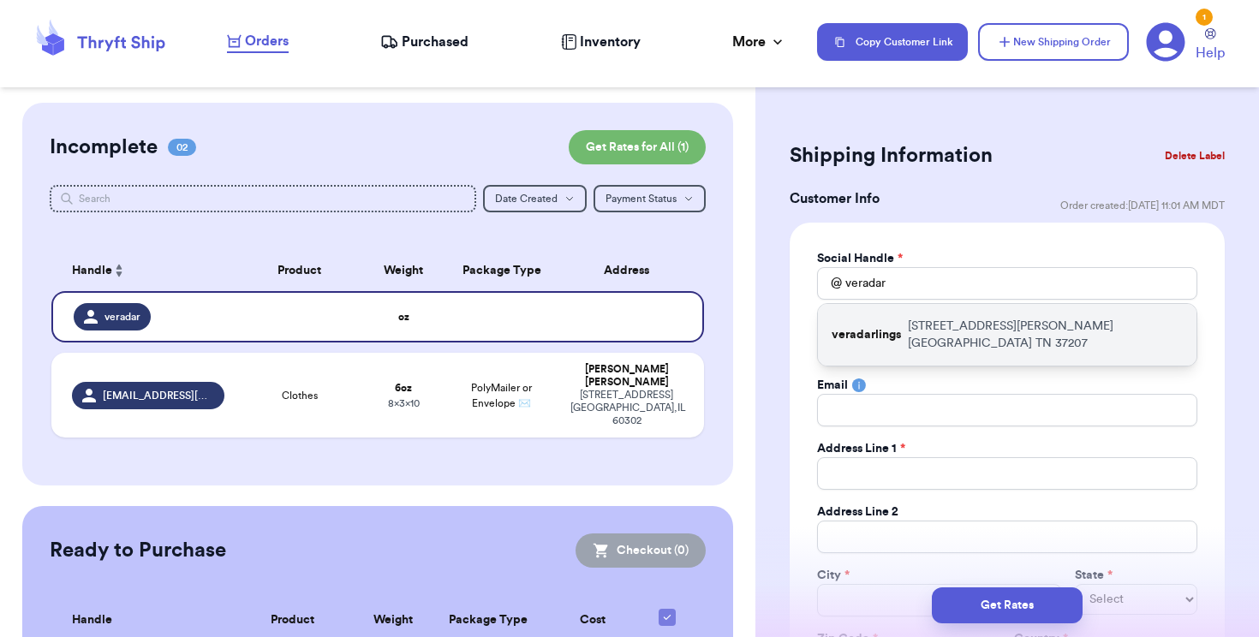
click at [924, 334] on p "[STREET_ADDRESS][PERSON_NAME]" at bounding box center [1045, 335] width 275 height 34
type input "veradarlings"
type input "[PERSON_NAME]"
type input "[PERSON_NAME][EMAIL_ADDRESS][PERSON_NAME][PERSON_NAME][DOMAIN_NAME]"
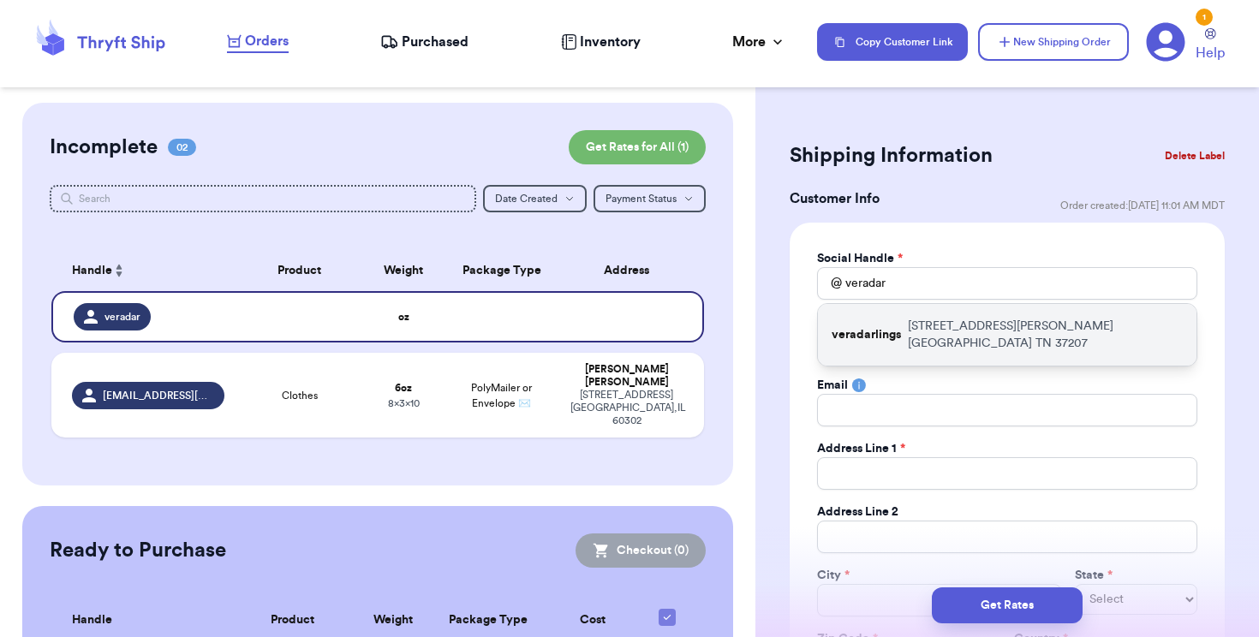
type input "[STREET_ADDRESS][PERSON_NAME]"
type input "[GEOGRAPHIC_DATA]"
select select "TN"
type input "37207"
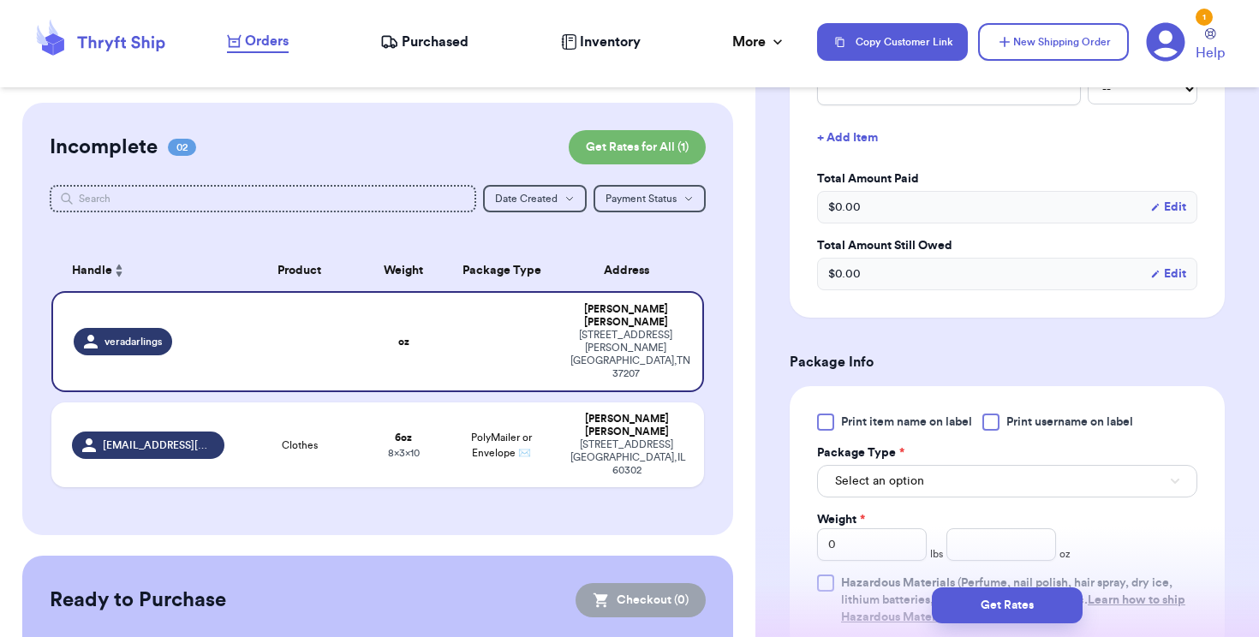
scroll to position [842, 0]
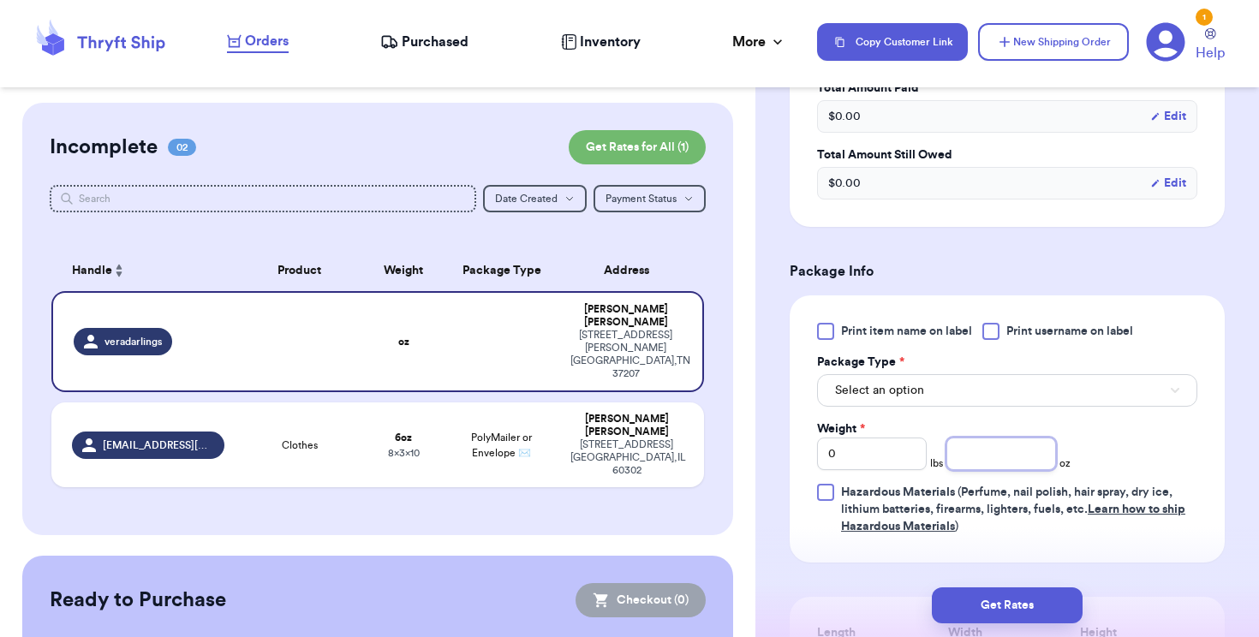
click at [1031, 456] on input "number" at bounding box center [1002, 454] width 110 height 33
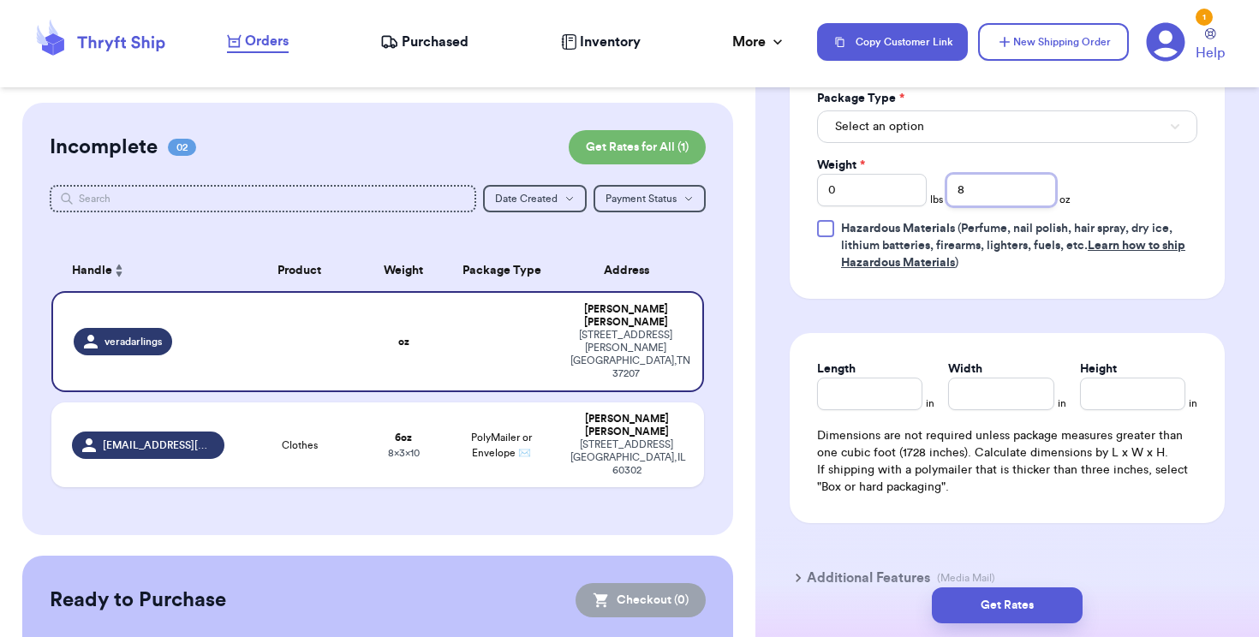
scroll to position [1029, 0]
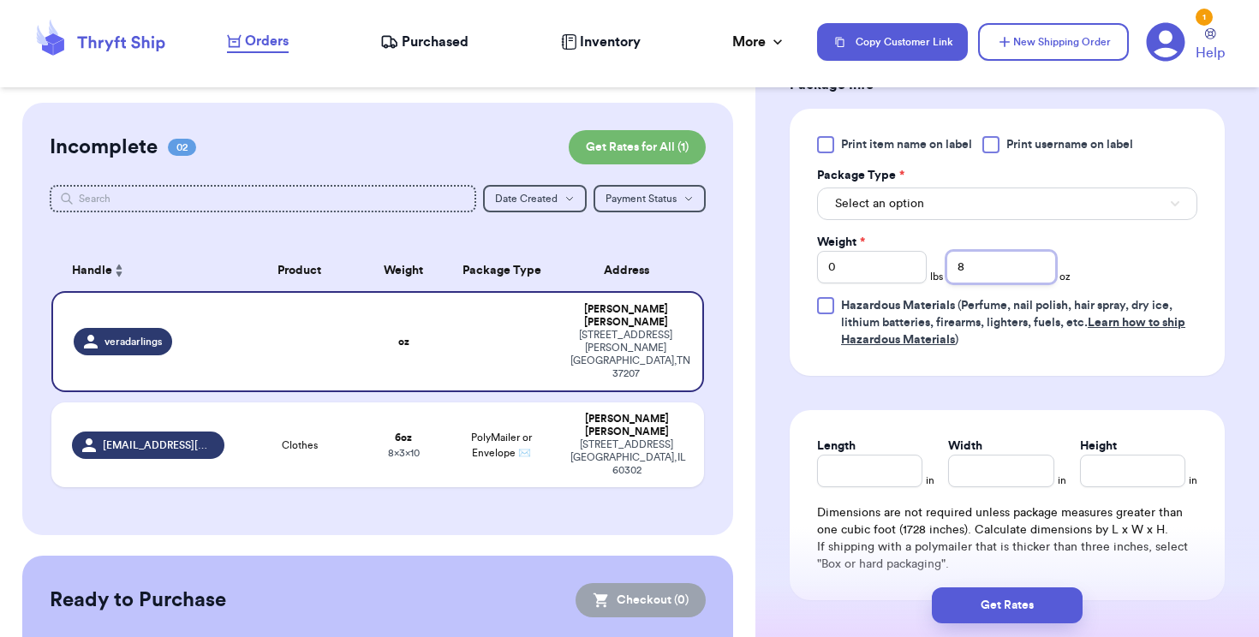
type input "8"
click at [993, 182] on div "Package Type *" at bounding box center [1007, 175] width 380 height 17
click at [991, 199] on button "Select an option" at bounding box center [1007, 204] width 380 height 33
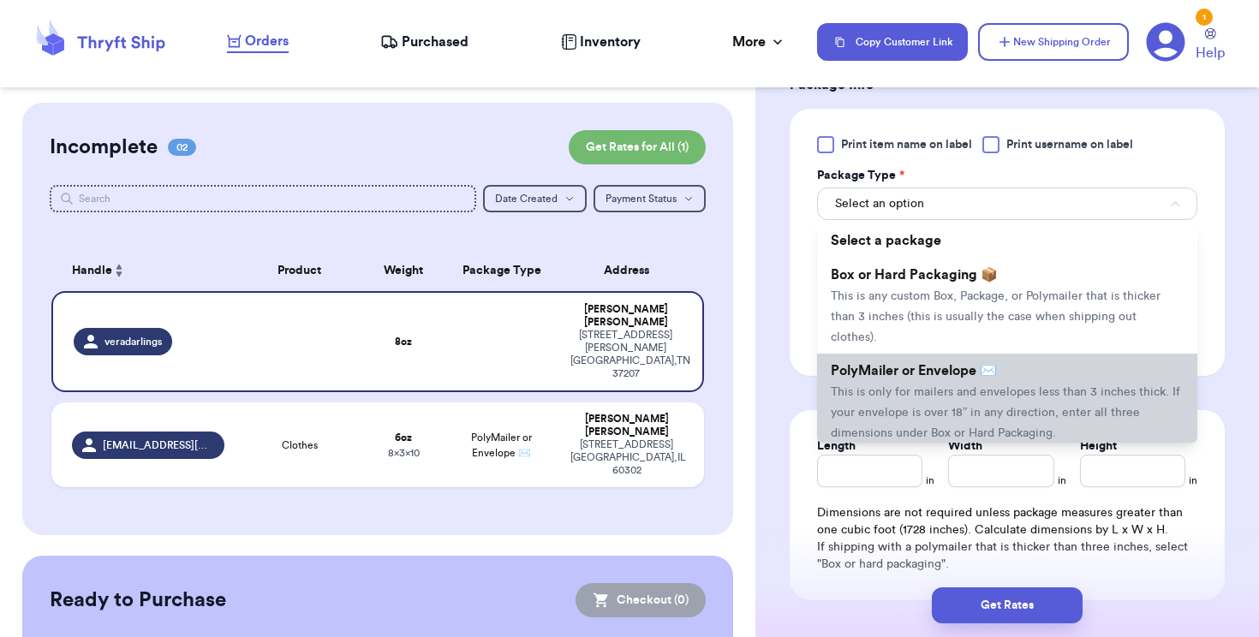
click at [961, 386] on span "This is only for mailers and envelopes less than 3 inches thick. If your envelo…" at bounding box center [1005, 412] width 349 height 53
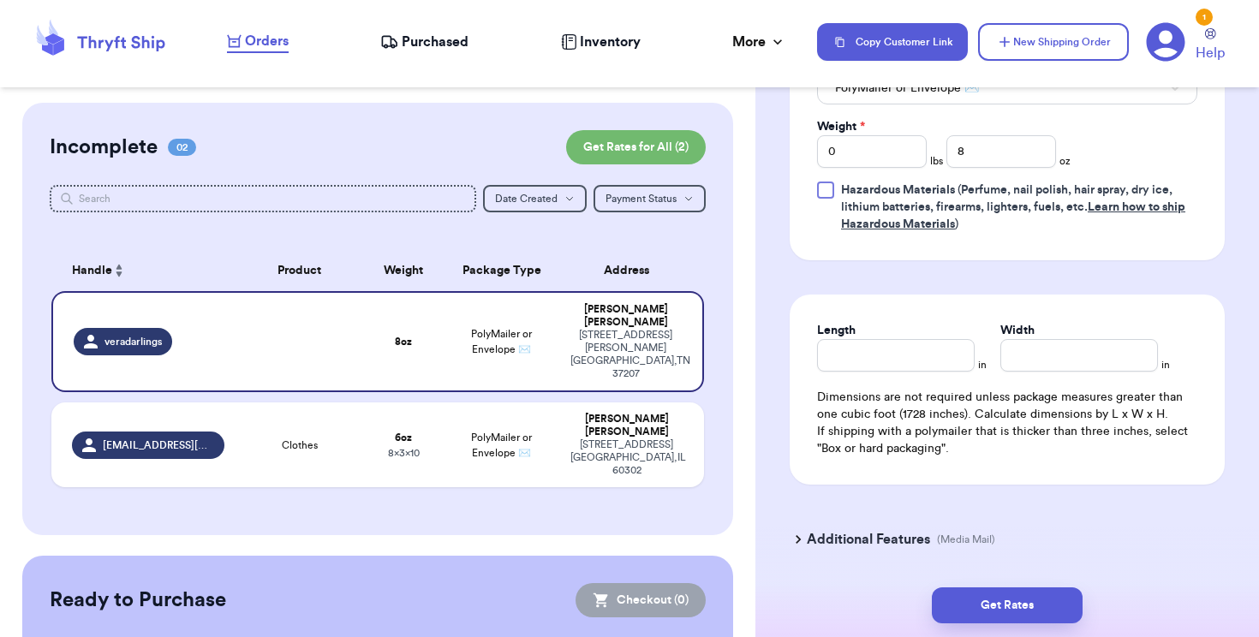
scroll to position [1186, 0]
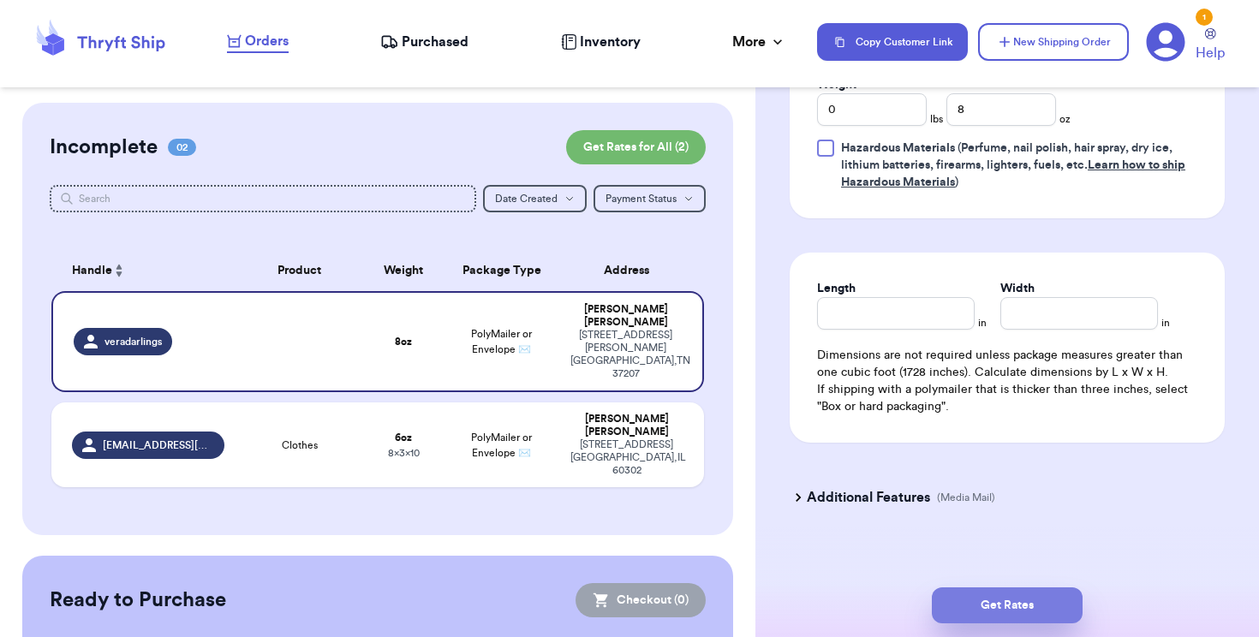
click at [995, 610] on button "Get Rates" at bounding box center [1007, 606] width 151 height 36
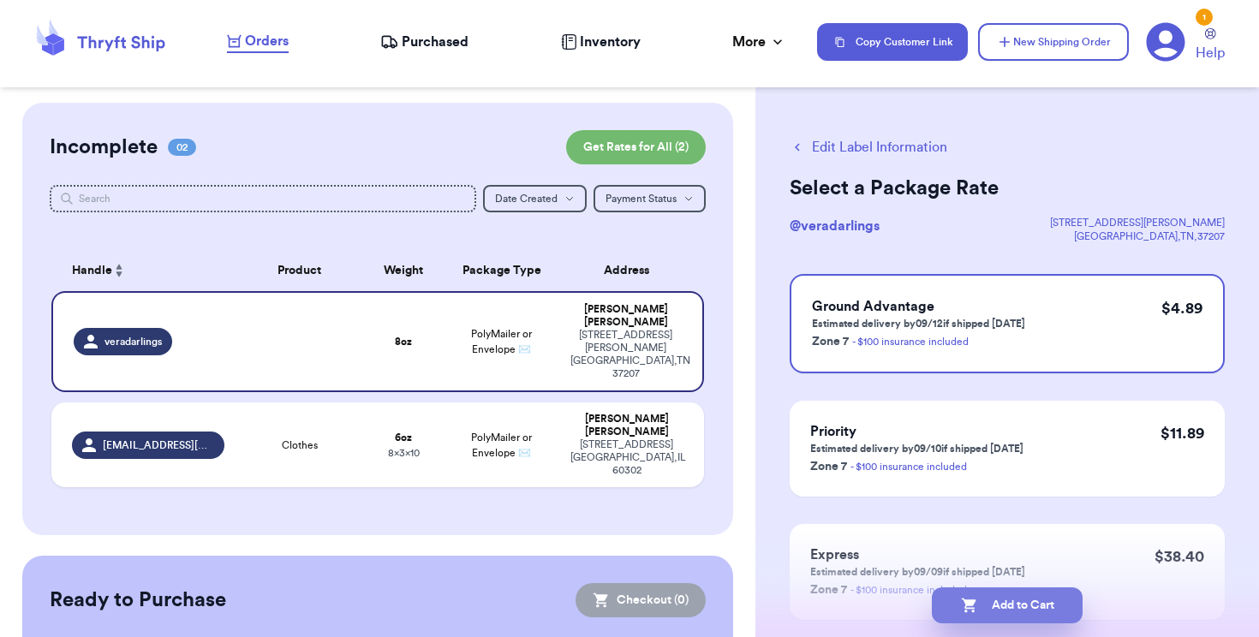
click at [1025, 597] on button "Add to Cart" at bounding box center [1007, 606] width 151 height 36
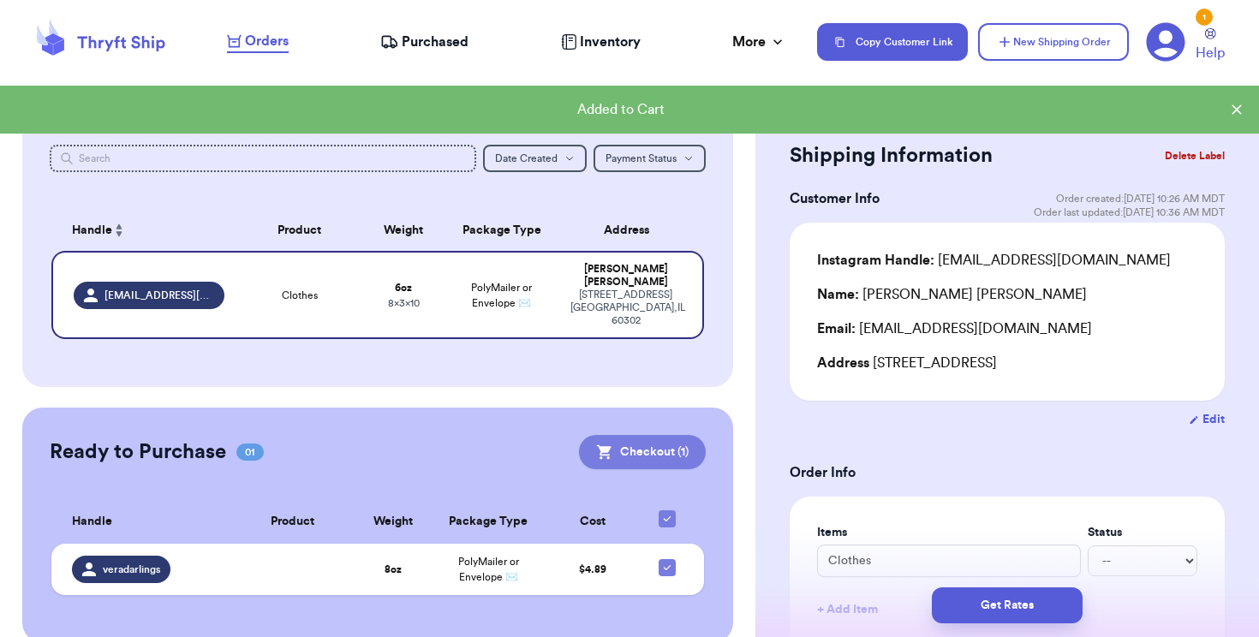
click at [629, 435] on button "Checkout ( 1 )" at bounding box center [642, 452] width 127 height 34
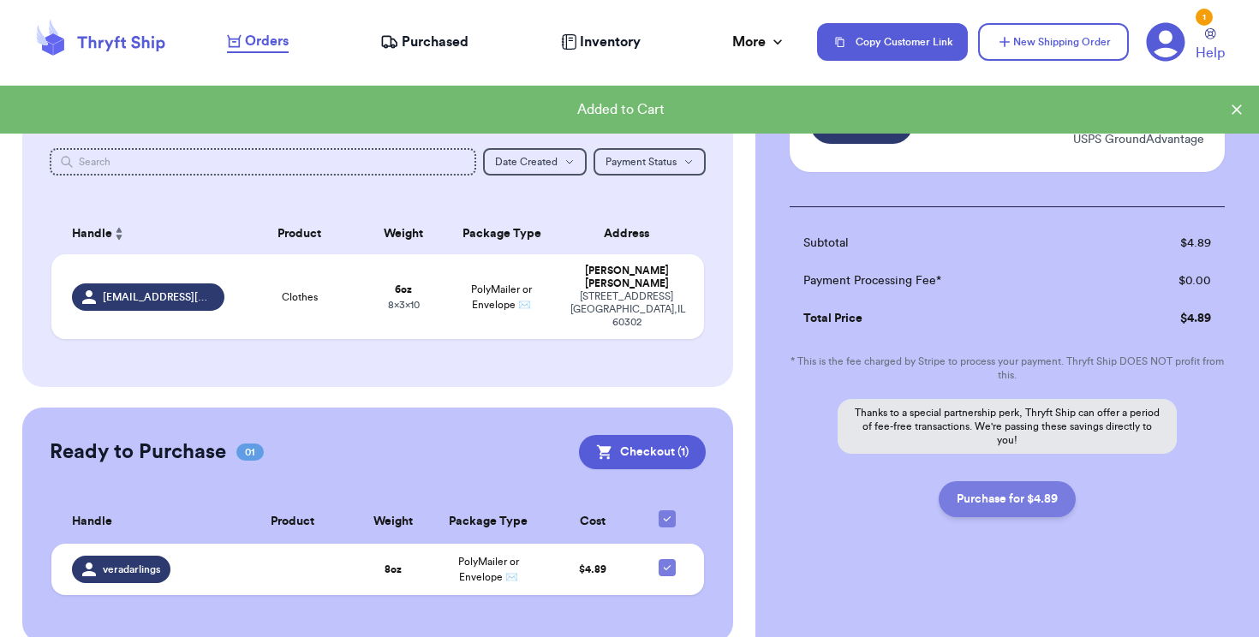
scroll to position [129, 0]
click at [987, 511] on button "Purchase for $4.89" at bounding box center [1007, 499] width 137 height 36
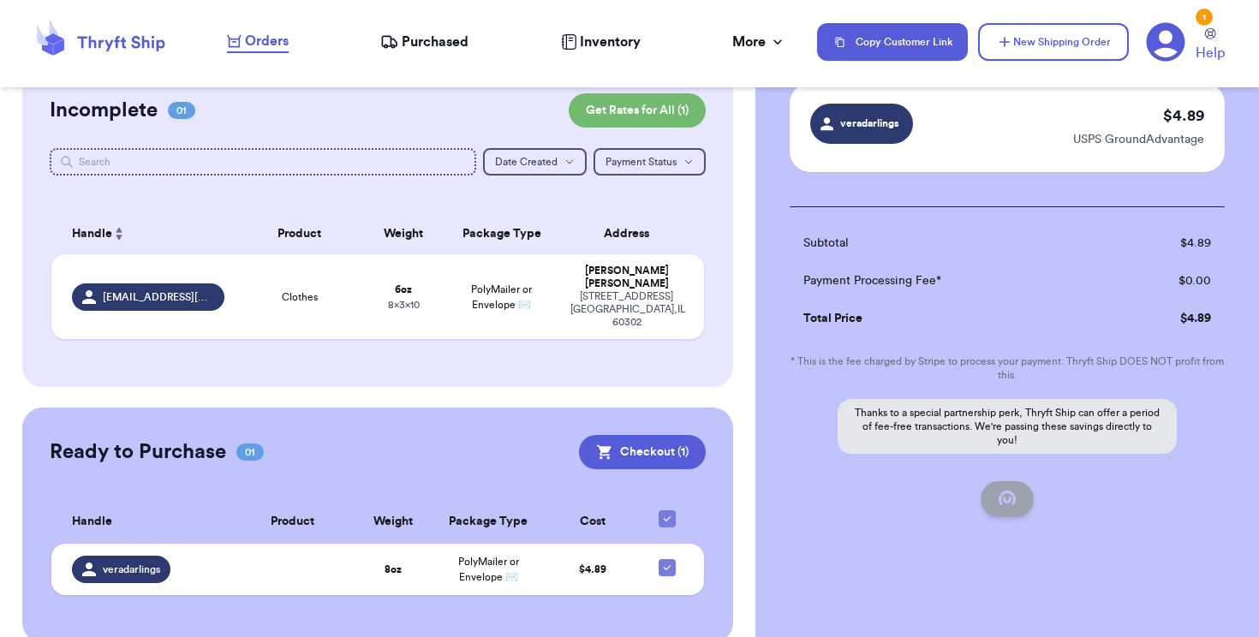
checkbox input "false"
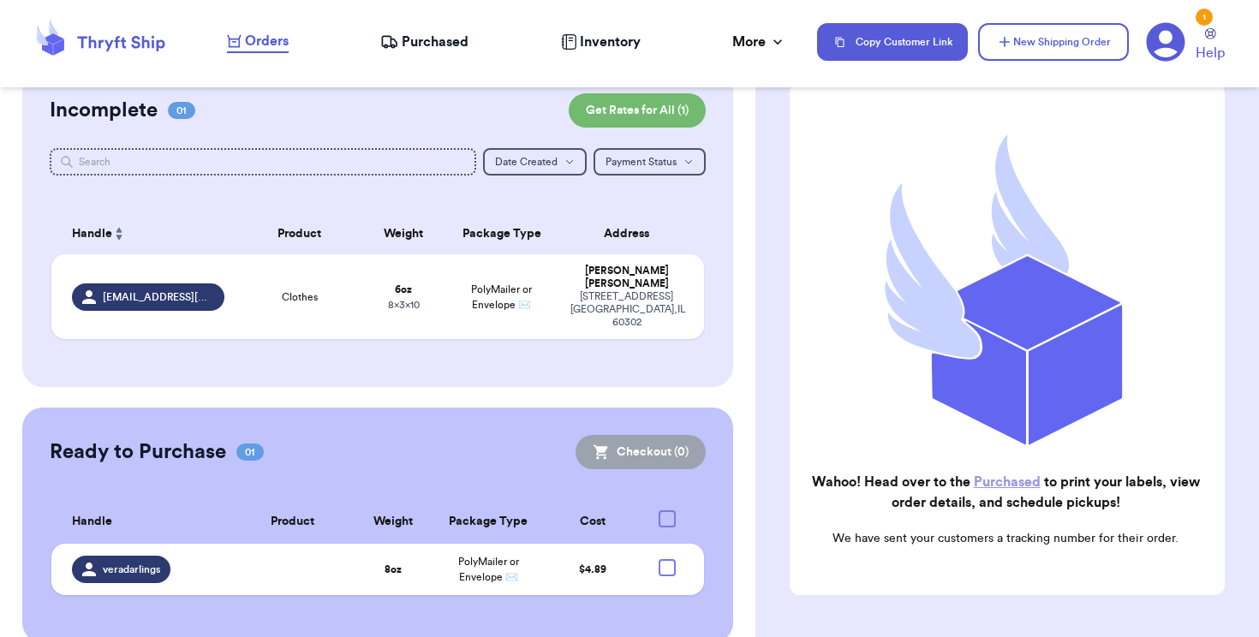
checkbox input "true"
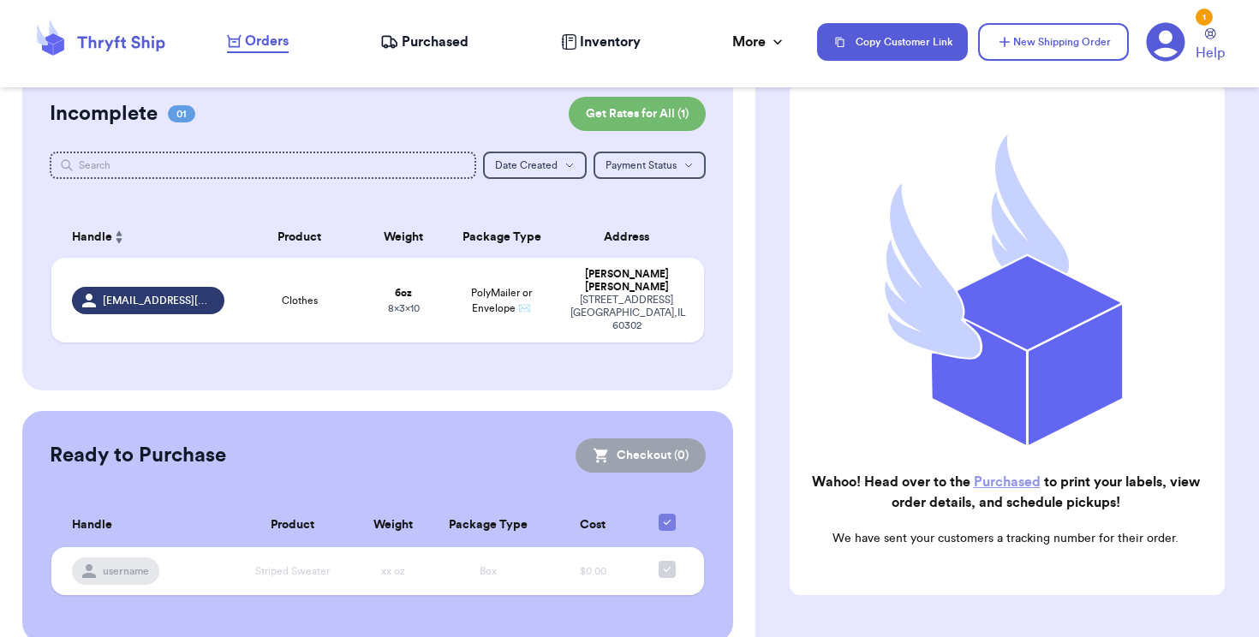
click at [431, 45] on span "Purchased" at bounding box center [435, 42] width 67 height 21
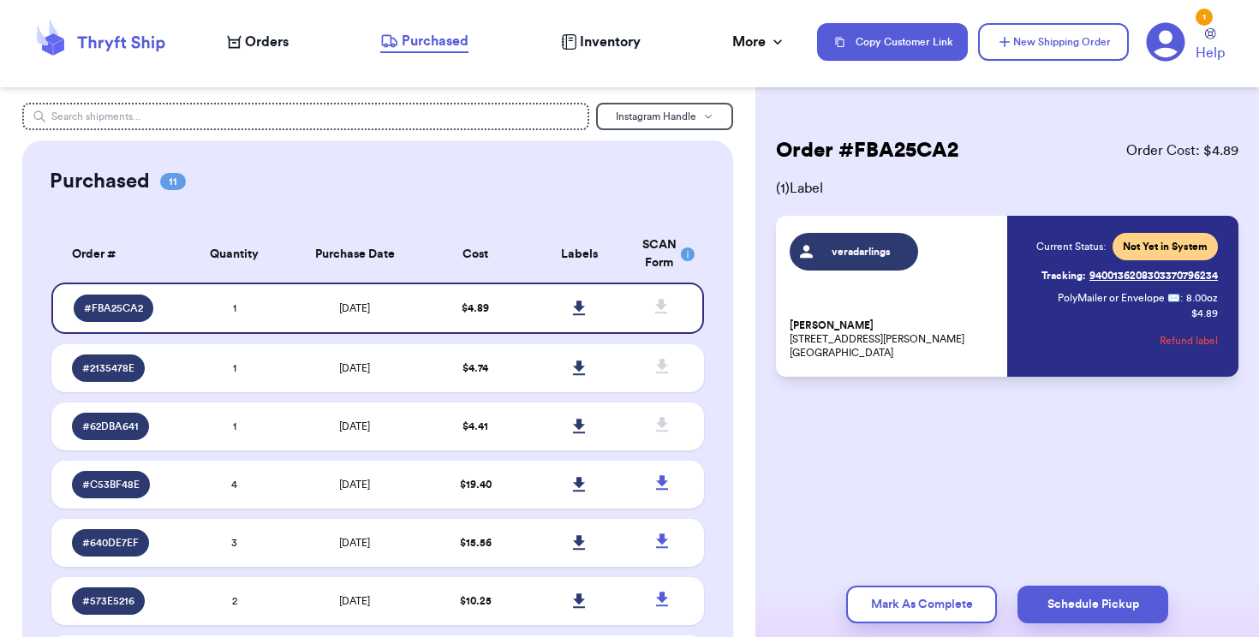
click at [584, 327] on link at bounding box center [580, 309] width 38 height 38
click at [582, 311] on icon at bounding box center [579, 308] width 13 height 15
